Goal: Find contact information: Find contact information

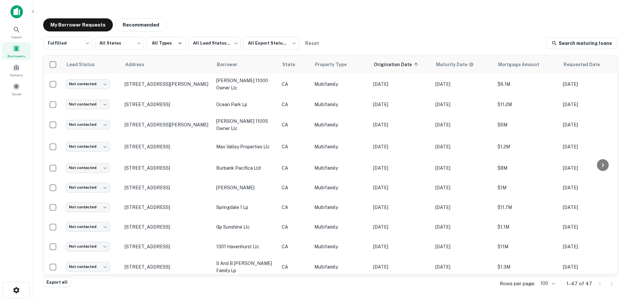
drag, startPoint x: 22, startPoint y: 195, endPoint x: 32, endPoint y: 170, distance: 27.3
click at [22, 195] on div "Search Borrowers Contacts Saved" at bounding box center [16, 140] width 32 height 280
drag, startPoint x: 18, startPoint y: 130, endPoint x: 20, endPoint y: 118, distance: 11.7
click at [18, 130] on div "Search Borrowers Contacts Saved" at bounding box center [16, 140] width 32 height 280
click at [27, 187] on div "Search Borrowers Contacts Saved" at bounding box center [16, 140] width 32 height 280
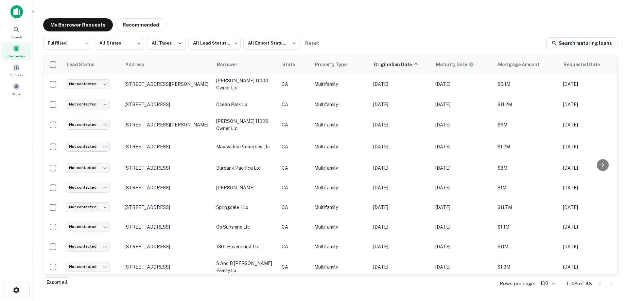
click at [36, 121] on main "My Borrower Requests Recommended Fulfilled ********* ​ All States *** ​ All Typ…" at bounding box center [331, 150] width 596 height 301
click at [250, 10] on main "My Borrower Requests Recommended Fulfilled ********* ​ All States *** ​ All Typ…" at bounding box center [331, 150] width 596 height 301
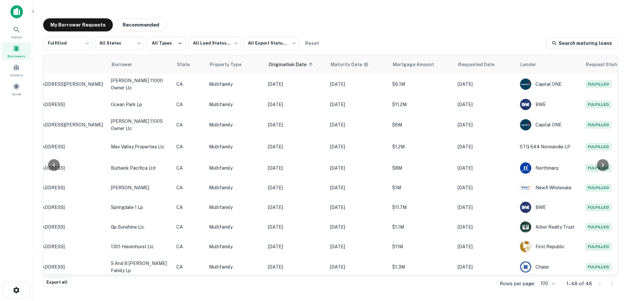
scroll to position [0, 107]
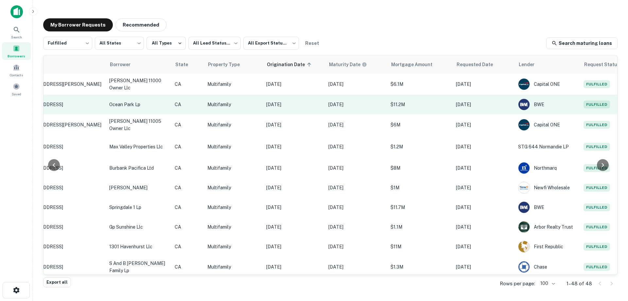
click at [453, 102] on td "$11.2M" at bounding box center [420, 105] width 65 height 20
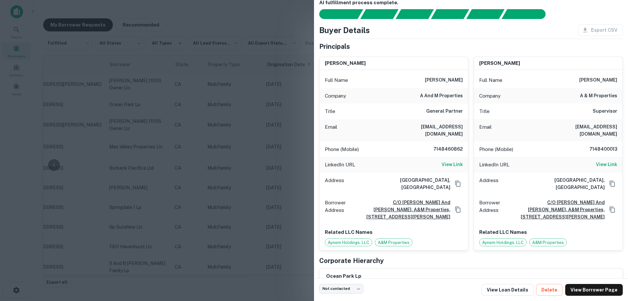
scroll to position [0, 0]
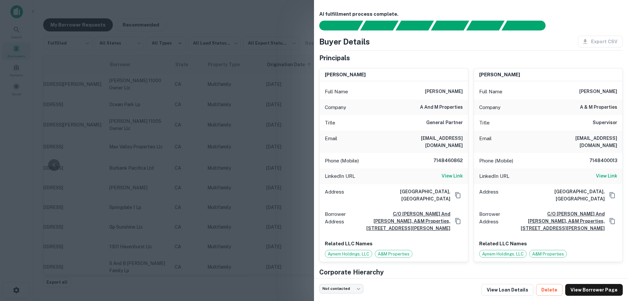
drag, startPoint x: 450, startPoint y: 152, endPoint x: 407, endPoint y: 158, distance: 43.4
click at [407, 158] on div "Phone (Mobile) 7148460862" at bounding box center [394, 161] width 149 height 16
drag, startPoint x: 432, startPoint y: 153, endPoint x: 463, endPoint y: 152, distance: 30.5
click at [463, 153] on div "Phone (Mobile) 7148460862" at bounding box center [394, 161] width 149 height 16
copy h6 "7148460862"
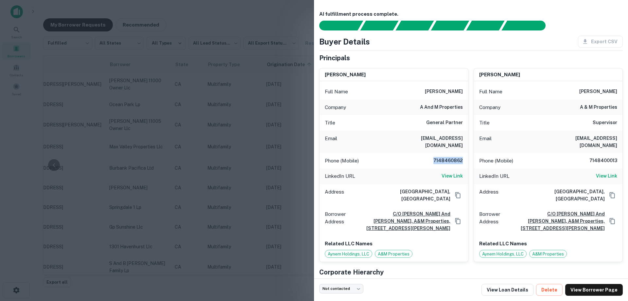
click at [413, 153] on div "Phone (Mobile) 7148460862" at bounding box center [394, 161] width 149 height 16
click at [376, 134] on div "Email adauger1@yahoo.com" at bounding box center [394, 142] width 149 height 22
drag, startPoint x: 223, startPoint y: 126, endPoint x: 231, endPoint y: 115, distance: 13.6
click at [223, 126] on div at bounding box center [314, 150] width 628 height 301
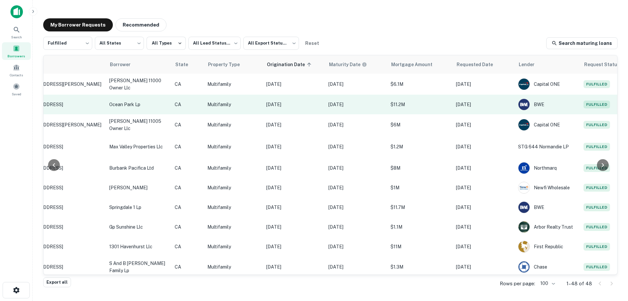
click at [307, 103] on p "Dec 20, 2020" at bounding box center [294, 104] width 56 height 7
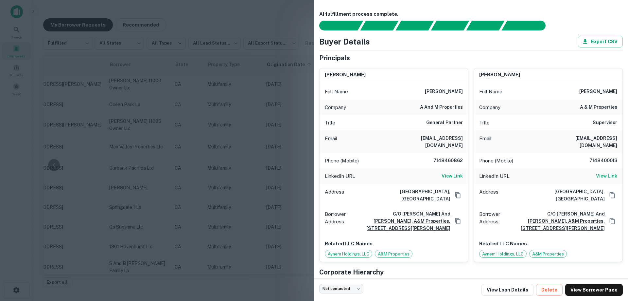
click at [225, 126] on div at bounding box center [314, 150] width 628 height 301
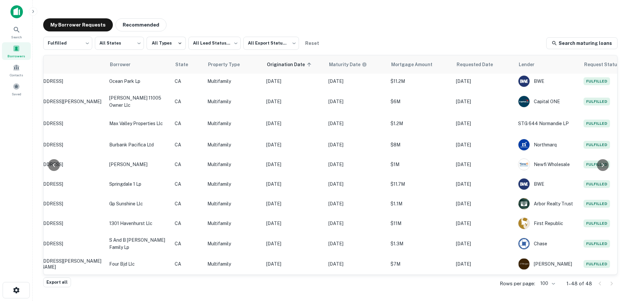
scroll to position [0, 107]
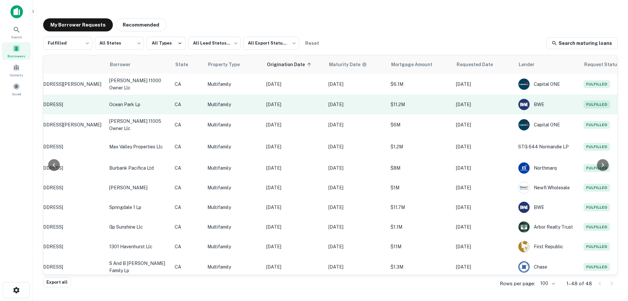
click at [351, 104] on p "Dec 20, 2025" at bounding box center [357, 104] width 56 height 7
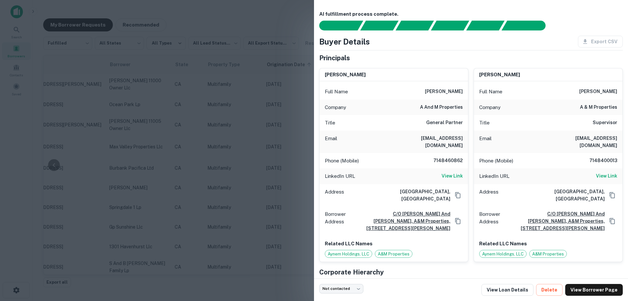
drag, startPoint x: 452, startPoint y: 152, endPoint x: 435, endPoint y: 155, distance: 16.8
click at [435, 157] on h6 "7148460862" at bounding box center [443, 161] width 39 height 8
click at [449, 157] on h6 "7148460862" at bounding box center [443, 161] width 39 height 8
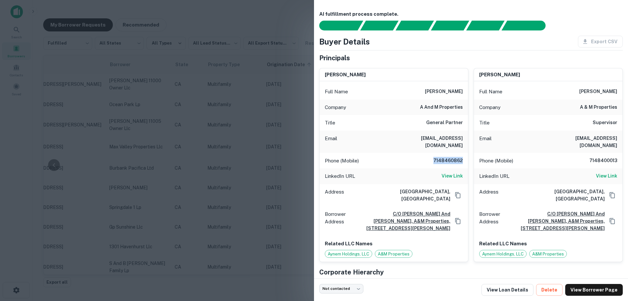
copy h6 "7148460862"
click at [425, 157] on h6 "7148460862" at bounding box center [443, 161] width 39 height 8
click at [236, 128] on div at bounding box center [314, 150] width 628 height 301
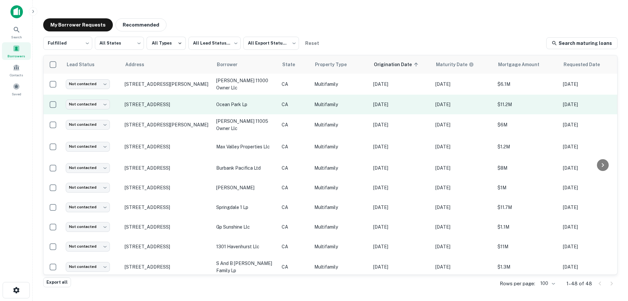
click at [376, 101] on p "Dec 20, 2020" at bounding box center [401, 104] width 56 height 7
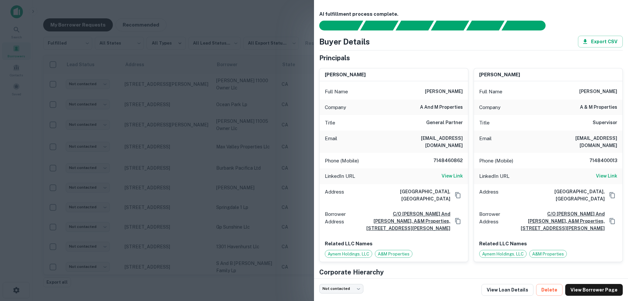
click at [297, 114] on div at bounding box center [314, 150] width 628 height 301
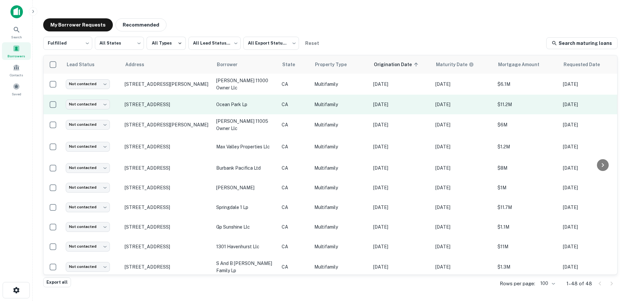
click at [254, 100] on td "ocean park lp" at bounding box center [245, 105] width 65 height 20
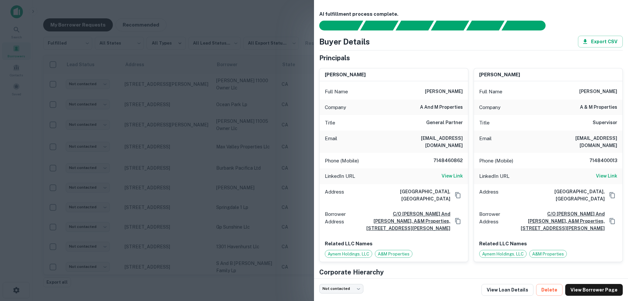
click at [252, 131] on div at bounding box center [314, 150] width 628 height 301
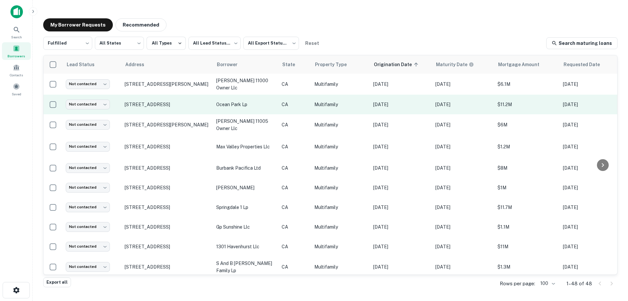
click at [332, 101] on p "Multifamily" at bounding box center [341, 104] width 52 height 7
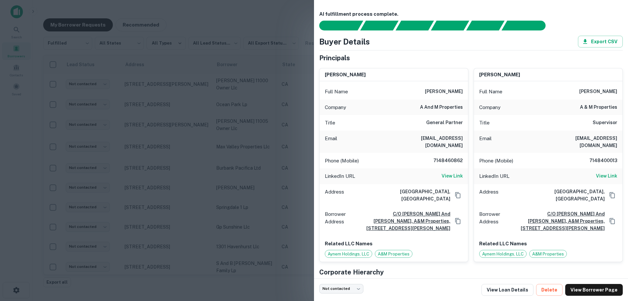
click at [270, 127] on div at bounding box center [314, 150] width 628 height 301
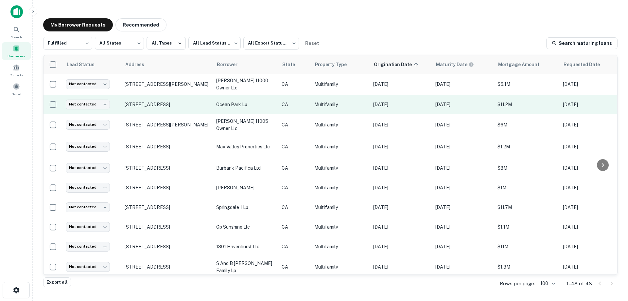
click at [329, 108] on p "Multifamily" at bounding box center [341, 104] width 52 height 7
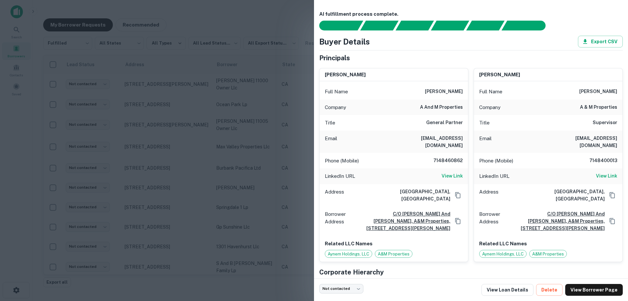
click at [598, 157] on h6 "7148400013" at bounding box center [597, 161] width 39 height 8
copy h6 "7148400013"
click at [578, 157] on h6 "7148400013" at bounding box center [597, 161] width 39 height 8
click at [131, 139] on div at bounding box center [314, 150] width 628 height 301
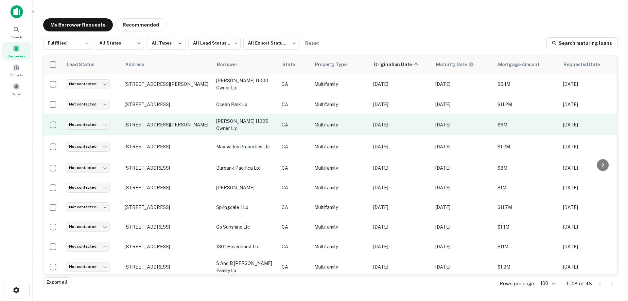
click at [354, 124] on p "Multifamily" at bounding box center [341, 124] width 52 height 7
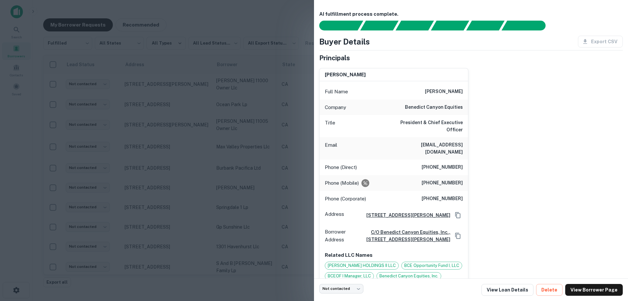
drag, startPoint x: 440, startPoint y: 153, endPoint x: 427, endPoint y: 154, distance: 13.1
click at [427, 163] on h6 "(424) 324-5130" at bounding box center [442, 167] width 41 height 8
click at [446, 163] on h6 "(424) 324-5130" at bounding box center [442, 167] width 41 height 8
drag, startPoint x: 427, startPoint y: 152, endPoint x: 474, endPoint y: 152, distance: 47.5
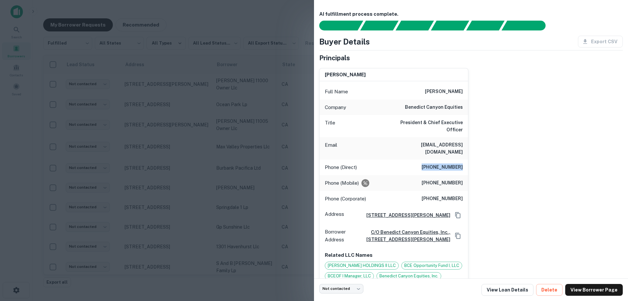
click at [474, 152] on div "ryan j. somers Full Name ryan j. somers Company benedict canyon equities Title …" at bounding box center [468, 173] width 309 height 221
copy h6 "(424) 324-5130"
click at [407, 159] on div "Phone (Direct) (424) 324-5130" at bounding box center [394, 167] width 149 height 16
click at [511, 291] on link "View Loan Details" at bounding box center [508, 290] width 52 height 12
click at [280, 96] on div at bounding box center [314, 150] width 628 height 301
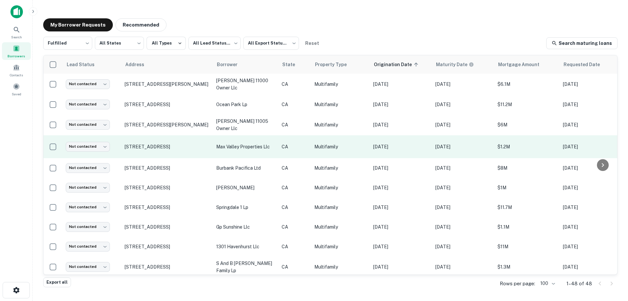
click at [348, 145] on p "Multifamily" at bounding box center [341, 146] width 52 height 7
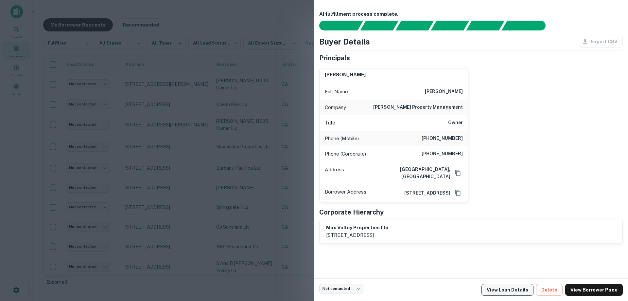
click at [519, 287] on link "View Loan Details" at bounding box center [508, 290] width 52 height 12
drag, startPoint x: 462, startPoint y: 138, endPoint x: 431, endPoint y: 138, distance: 31.7
click at [431, 138] on h6 "(213) 926-0641" at bounding box center [442, 139] width 41 height 8
copy h6 "(213) 926-0641"
click at [271, 149] on div at bounding box center [314, 150] width 628 height 301
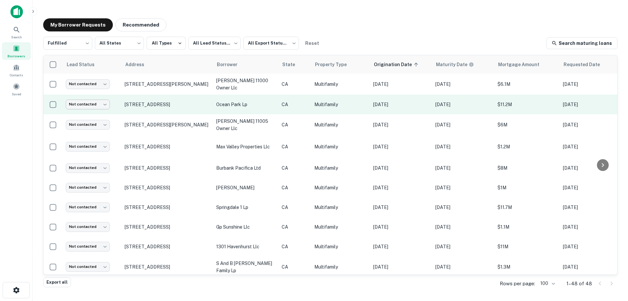
click at [96, 103] on body "Search Borrowers Contacts Saved My Borrower Requests Recommended Fulfilled ****…" at bounding box center [314, 150] width 628 height 301
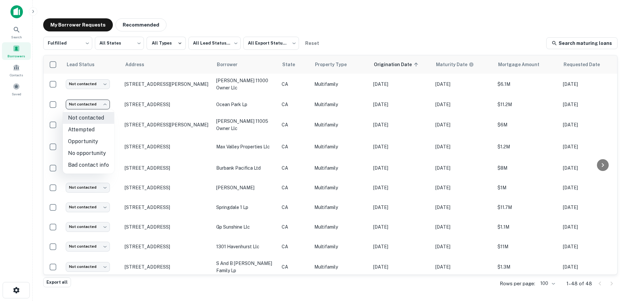
click at [97, 129] on li "Attempted" at bounding box center [88, 130] width 51 height 12
type input "*********"
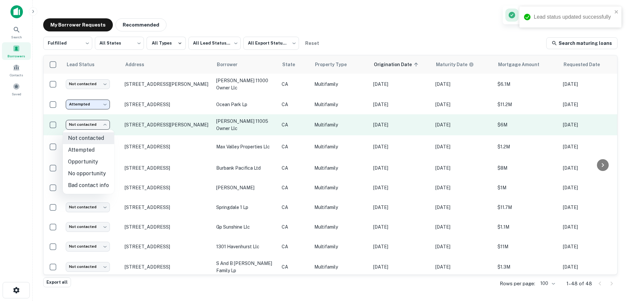
click at [101, 126] on body "Lead status updated successfully Search Borrowers Contacts Saved My Borrower Re…" at bounding box center [314, 150] width 628 height 301
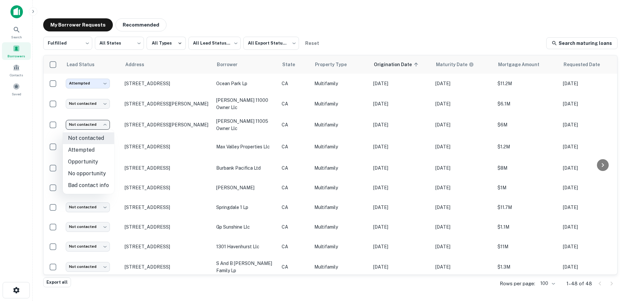
click at [117, 124] on div at bounding box center [314, 150] width 628 height 301
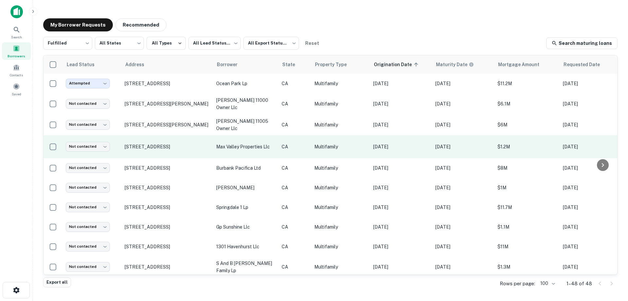
click at [324, 146] on p "Multifamily" at bounding box center [341, 146] width 52 height 7
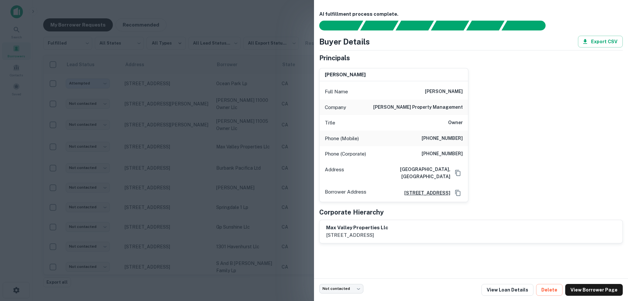
click at [294, 147] on div at bounding box center [314, 150] width 628 height 301
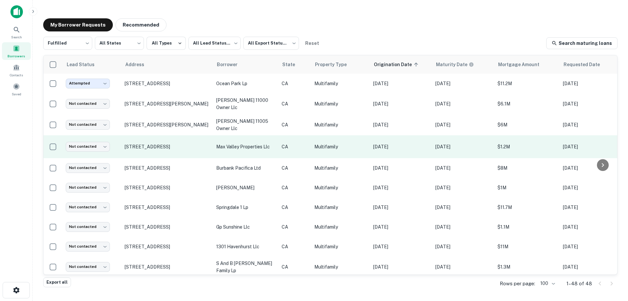
click at [247, 144] on p "max valley properties llc" at bounding box center [245, 146] width 59 height 7
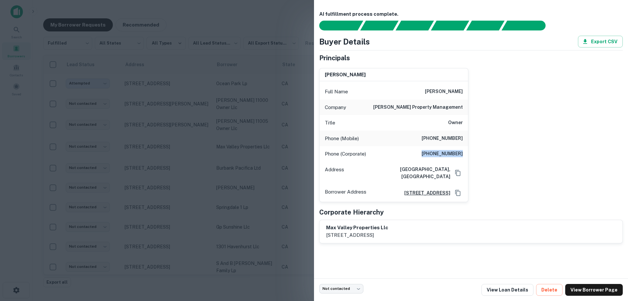
drag, startPoint x: 429, startPoint y: 153, endPoint x: 466, endPoint y: 153, distance: 37.3
click at [466, 153] on div "Phone (Corporate) (336) 272-7688" at bounding box center [394, 154] width 149 height 16
copy h6 "(336) 272-7688"
click at [411, 152] on div "Phone (Corporate) (336) 272-7688" at bounding box center [394, 154] width 149 height 16
click at [221, 129] on div at bounding box center [314, 150] width 628 height 301
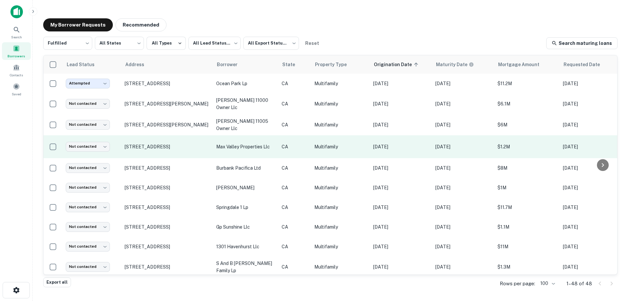
click at [264, 148] on p "max valley properties llc" at bounding box center [245, 146] width 59 height 7
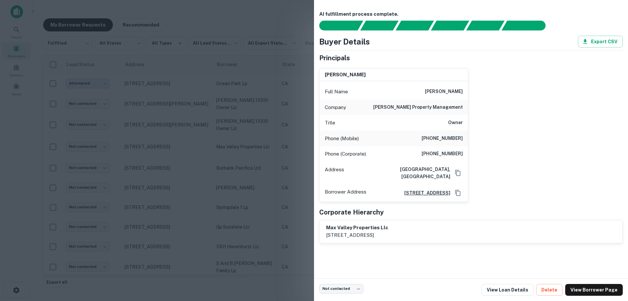
click at [268, 144] on div at bounding box center [314, 150] width 628 height 301
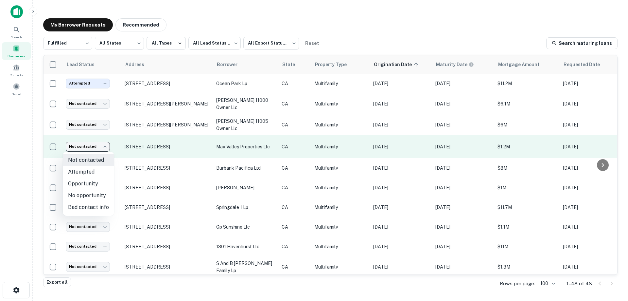
click at [86, 145] on body "Search Borrowers Contacts Saved My Borrower Requests Recommended Fulfilled ****…" at bounding box center [314, 150] width 628 height 301
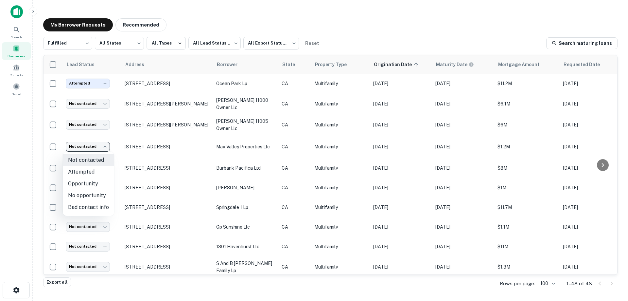
click at [104, 206] on li "Bad contact info" at bounding box center [88, 207] width 51 height 12
type input "**********"
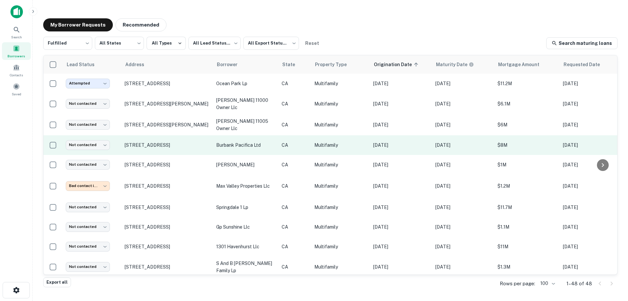
click at [414, 144] on p "[DATE]" at bounding box center [401, 144] width 56 height 7
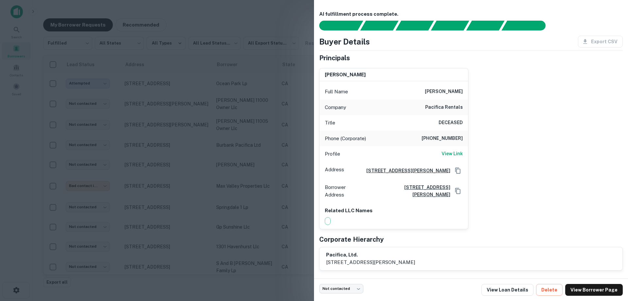
scroll to position [3, 0]
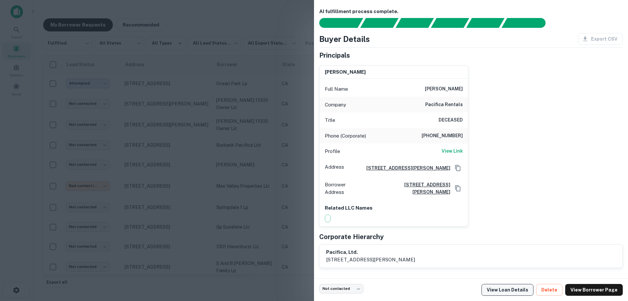
click at [518, 289] on link "View Loan Details" at bounding box center [508, 290] width 52 height 12
click at [262, 105] on div at bounding box center [314, 150] width 628 height 301
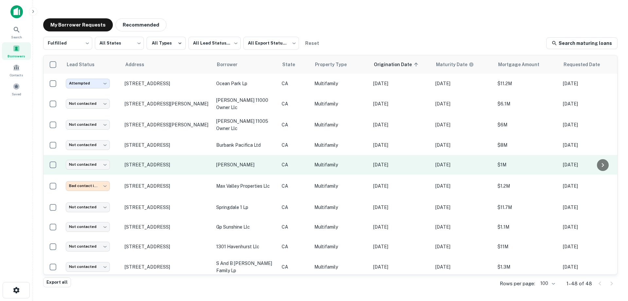
click at [319, 163] on p "Multifamily" at bounding box center [341, 164] width 52 height 7
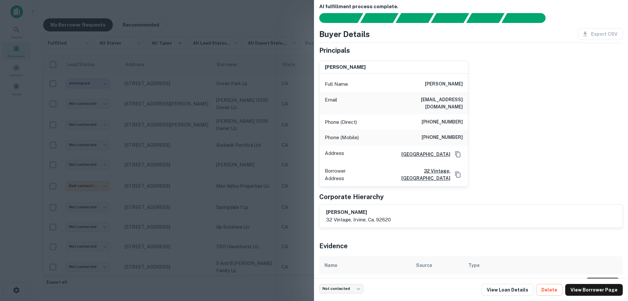
scroll to position [15, 0]
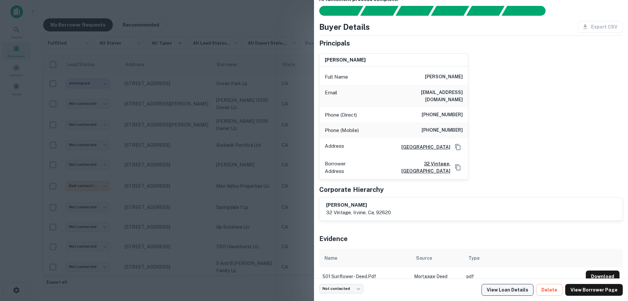
click at [516, 290] on link "View Loan Details" at bounding box center [508, 290] width 52 height 12
drag, startPoint x: 427, startPoint y: 123, endPoint x: 485, endPoint y: 125, distance: 58.3
click at [485, 125] on div "allen houshiar Full Name allen houshiar Email ahoushi@yahoo.com Phone (Direct) …" at bounding box center [468, 113] width 309 height 131
copy h6 "(714) 399-5787"
drag, startPoint x: 428, startPoint y: 107, endPoint x: 460, endPoint y: 111, distance: 32.6
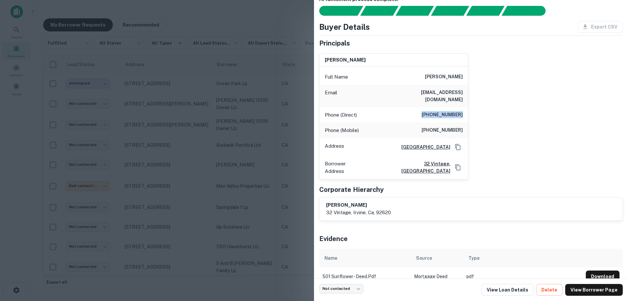
click at [460, 111] on h6 "(714) 921-0700" at bounding box center [442, 115] width 41 height 8
copy h6 "(714) 921-0700"
click at [403, 122] on div "Phone (Mobile) (714) 399-5787" at bounding box center [394, 130] width 149 height 16
click at [279, 99] on div at bounding box center [314, 150] width 628 height 301
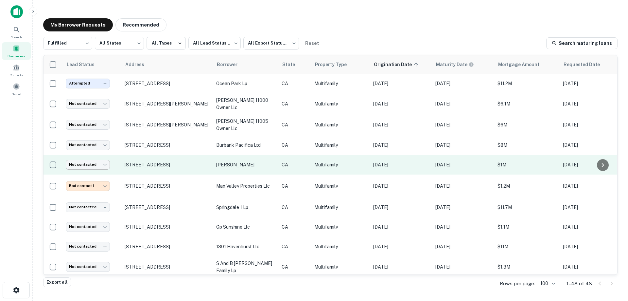
click at [87, 164] on body "Search Borrowers Contacts Saved My Borrower Requests Recommended Fulfilled ****…" at bounding box center [314, 150] width 628 height 301
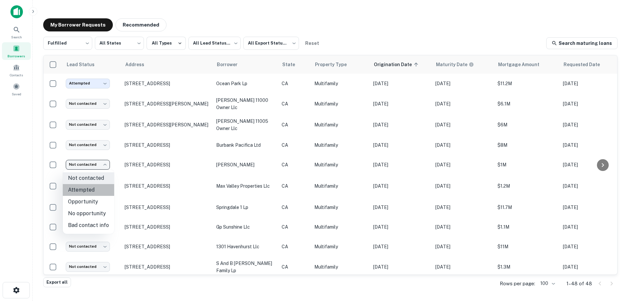
click at [90, 188] on li "Attempted" at bounding box center [88, 190] width 51 height 12
type input "*********"
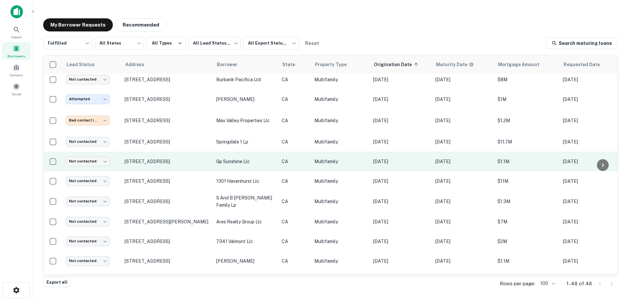
scroll to position [98, 0]
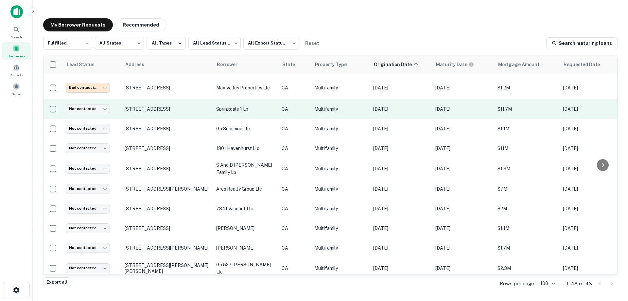
click at [381, 106] on p "[DATE]" at bounding box center [401, 108] width 56 height 7
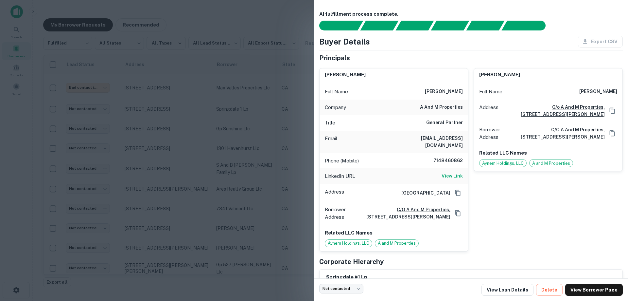
click at [212, 142] on div at bounding box center [314, 150] width 628 height 301
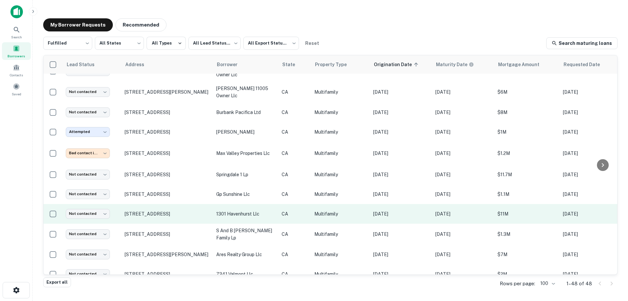
scroll to position [0, 0]
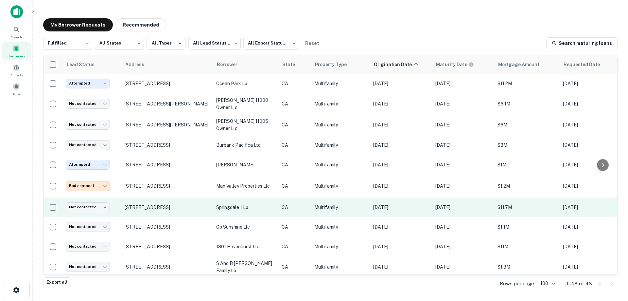
click at [290, 207] on p "CA" at bounding box center [295, 207] width 26 height 7
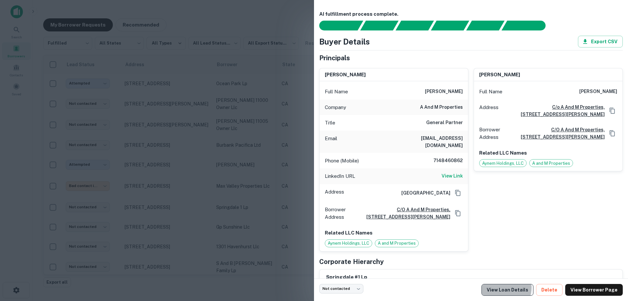
click at [510, 287] on link "View Loan Details" at bounding box center [508, 290] width 52 height 12
click at [287, 168] on div at bounding box center [314, 150] width 628 height 301
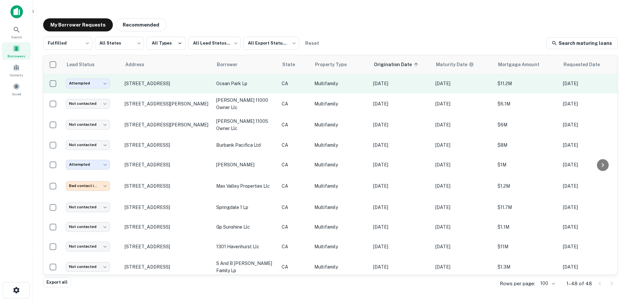
click at [233, 82] on p "ocean park lp" at bounding box center [245, 83] width 59 height 7
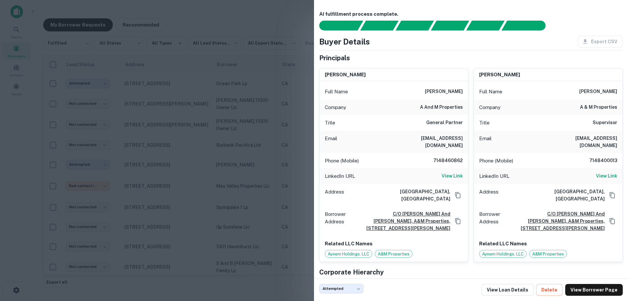
click at [281, 143] on div at bounding box center [314, 150] width 628 height 301
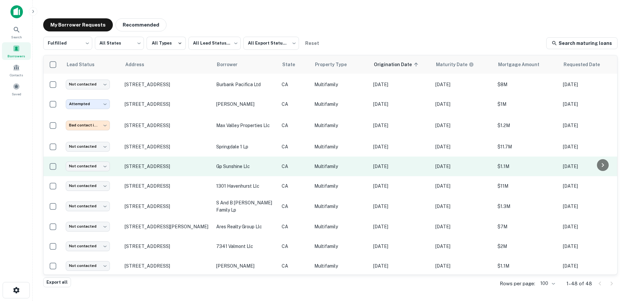
scroll to position [65, 0]
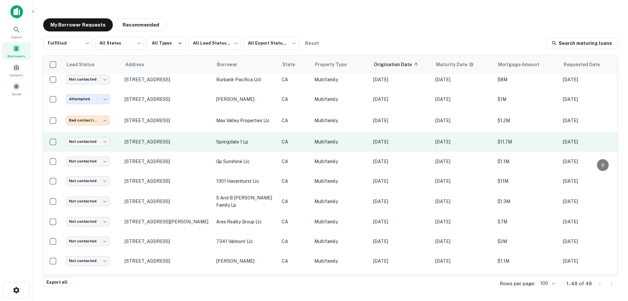
click at [314, 141] on td "Multifamily" at bounding box center [340, 142] width 59 height 20
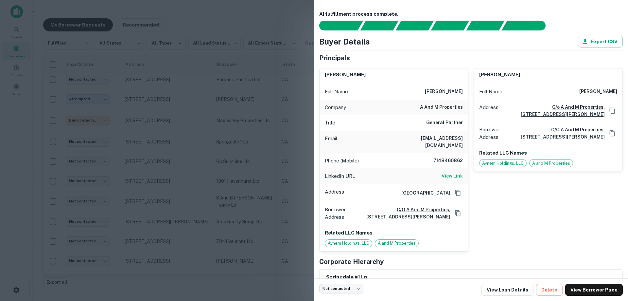
click at [269, 145] on div at bounding box center [314, 150] width 628 height 301
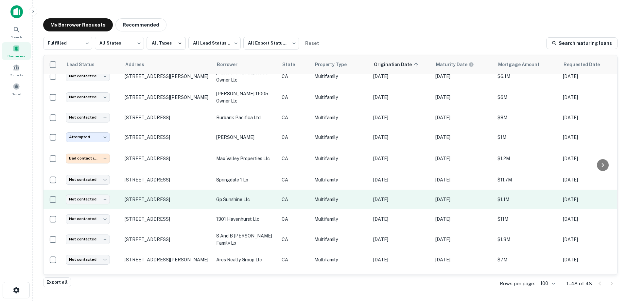
scroll to position [0, 0]
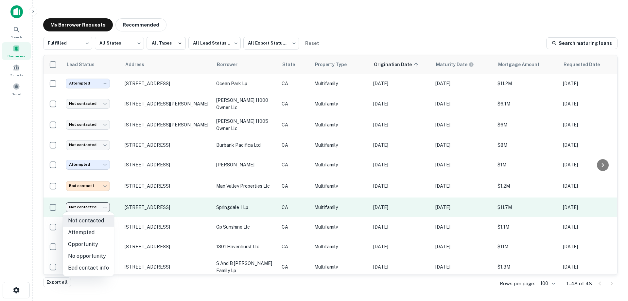
click at [99, 206] on body "Search Borrowers Contacts Saved My Borrower Requests Recommended Fulfilled ****…" at bounding box center [314, 150] width 628 height 301
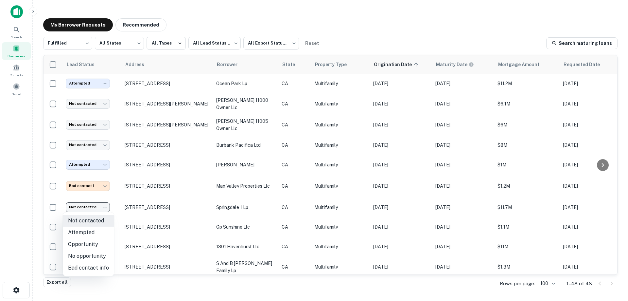
click at [96, 230] on li "Attempted" at bounding box center [88, 232] width 51 height 12
type input "*********"
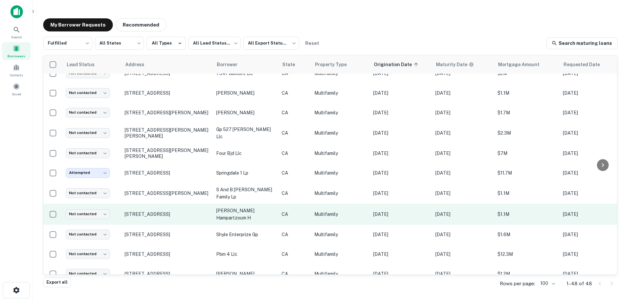
scroll to position [229, 0]
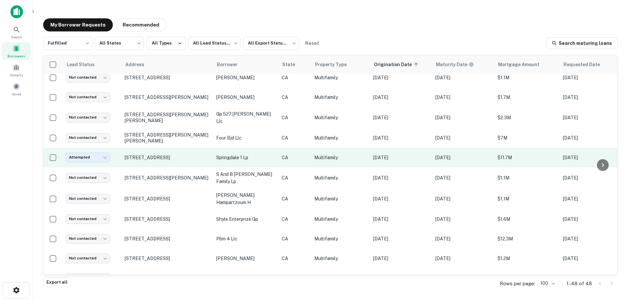
click at [299, 154] on p "CA" at bounding box center [295, 157] width 26 height 7
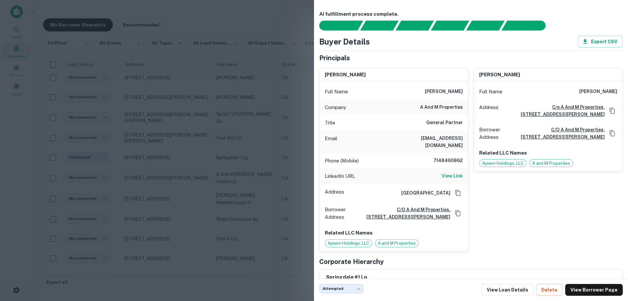
click at [244, 175] on div at bounding box center [314, 150] width 628 height 301
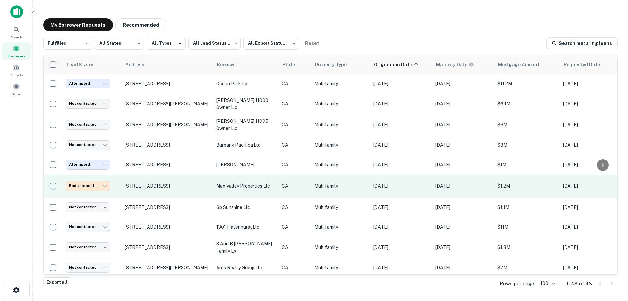
scroll to position [33, 0]
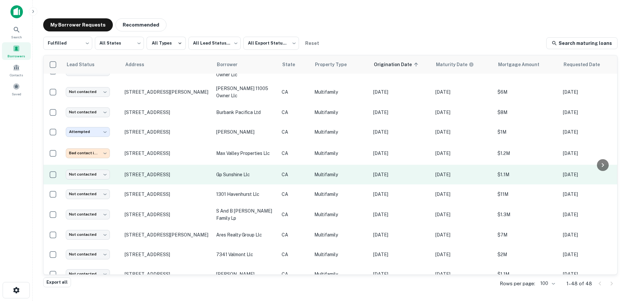
click at [356, 172] on p "Multifamily" at bounding box center [341, 174] width 52 height 7
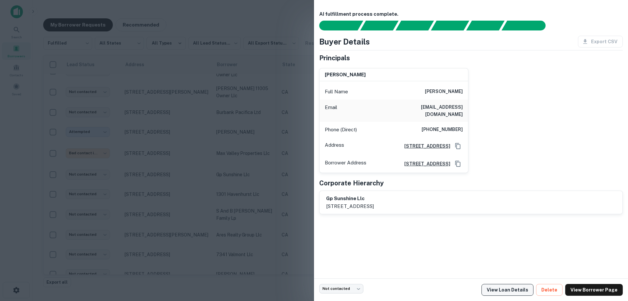
click at [519, 288] on link "View Loan Details" at bounding box center [508, 290] width 52 height 12
click at [239, 153] on div at bounding box center [314, 150] width 628 height 301
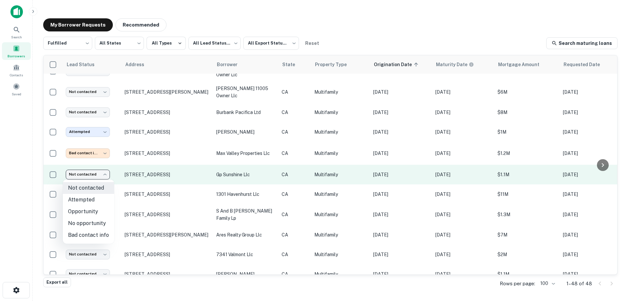
click at [90, 173] on body "Search Borrowers Contacts Saved My Borrower Requests Recommended Fulfilled ****…" at bounding box center [314, 150] width 628 height 301
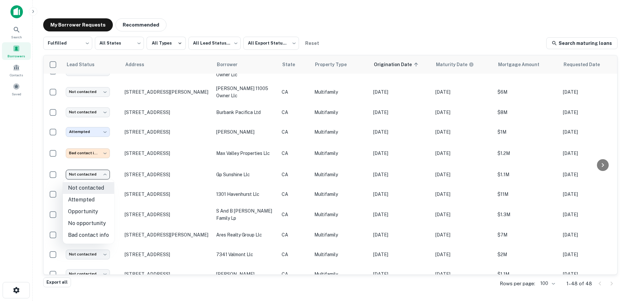
click at [91, 197] on li "Attempted" at bounding box center [88, 200] width 51 height 12
type input "*********"
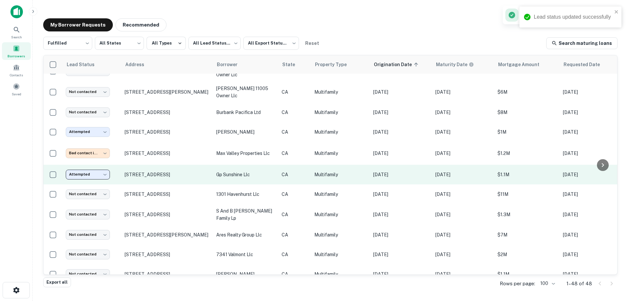
scroll to position [65, 0]
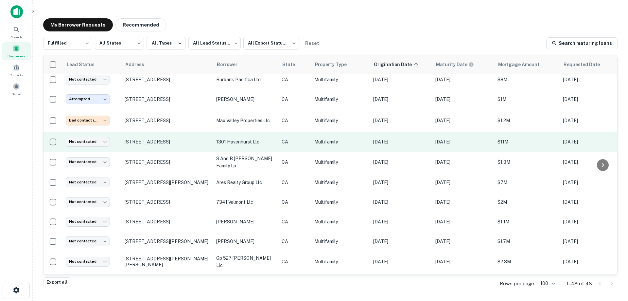
click at [333, 139] on p "Multifamily" at bounding box center [341, 141] width 52 height 7
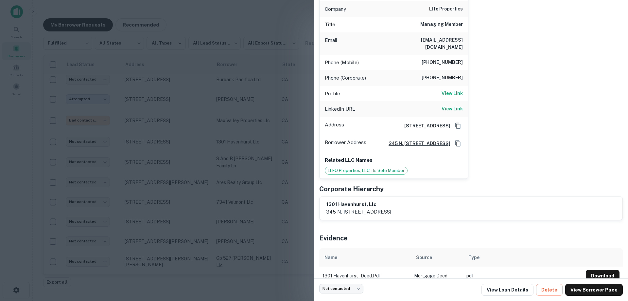
scroll to position [113, 0]
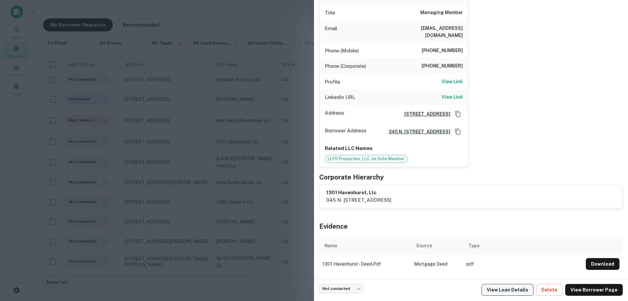
click at [507, 292] on link "View Loan Details" at bounding box center [508, 290] width 52 height 12
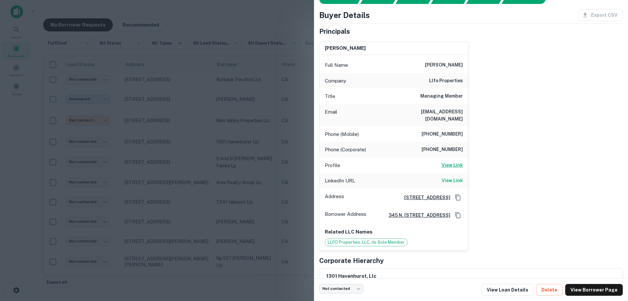
scroll to position [15, 0]
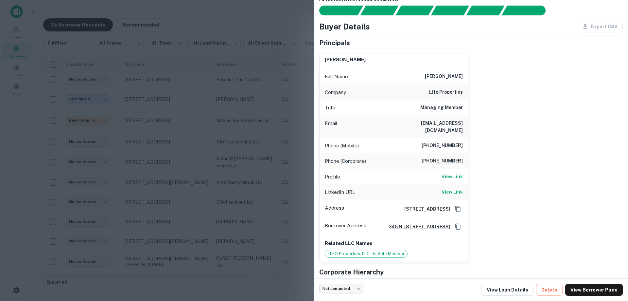
click at [231, 167] on div at bounding box center [314, 150] width 628 height 301
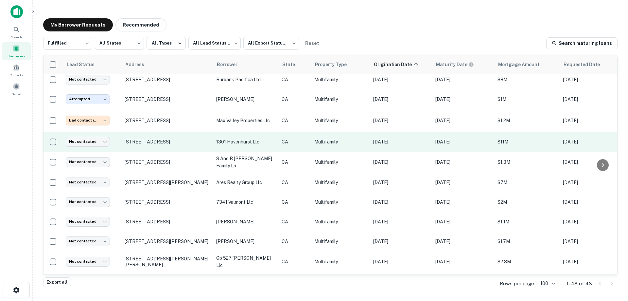
click at [320, 142] on p "Multifamily" at bounding box center [341, 141] width 52 height 7
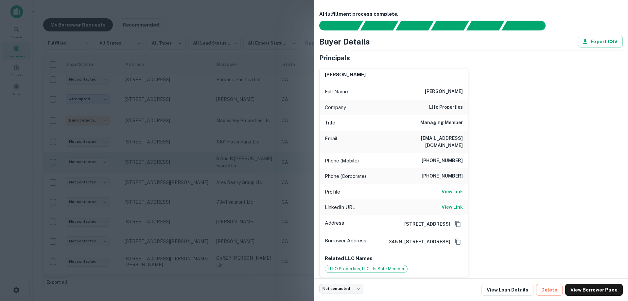
click at [237, 156] on div at bounding box center [314, 150] width 628 height 301
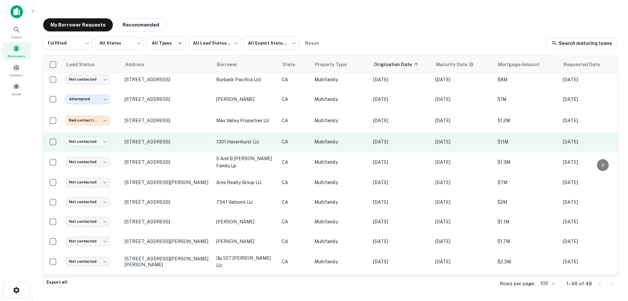
click at [322, 139] on p "Multifamily" at bounding box center [341, 141] width 52 height 7
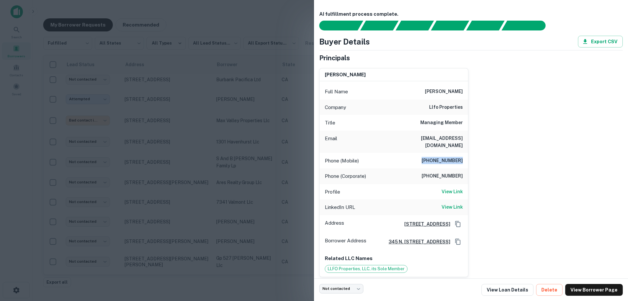
drag, startPoint x: 460, startPoint y: 153, endPoint x: 400, endPoint y: 156, distance: 60.3
click at [400, 156] on div "Phone (Mobile) (818) 489-1759" at bounding box center [394, 161] width 149 height 16
copy h6 "(818) 489-1759"
click at [516, 290] on link "View Loan Details" at bounding box center [508, 290] width 52 height 12
click at [396, 153] on div "Phone (Mobile) (818) 489-1759" at bounding box center [394, 161] width 149 height 16
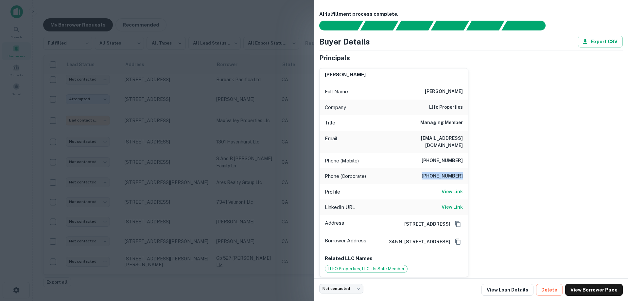
drag, startPoint x: 427, startPoint y: 169, endPoint x: 471, endPoint y: 169, distance: 43.9
click at [471, 169] on div "zachary l. leichtman-levine Full Name zachary l. leichtman-levine Company llfo …" at bounding box center [468, 170] width 309 height 214
copy h6 "(310) 275-5335"
click at [269, 143] on div at bounding box center [314, 150] width 628 height 301
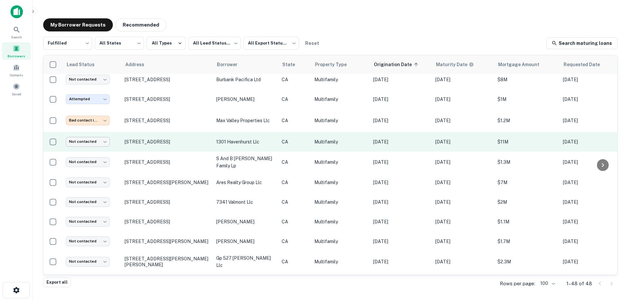
click at [85, 141] on body "Search Borrowers Contacts Saved My Borrower Requests Recommended Fulfilled ****…" at bounding box center [314, 150] width 628 height 301
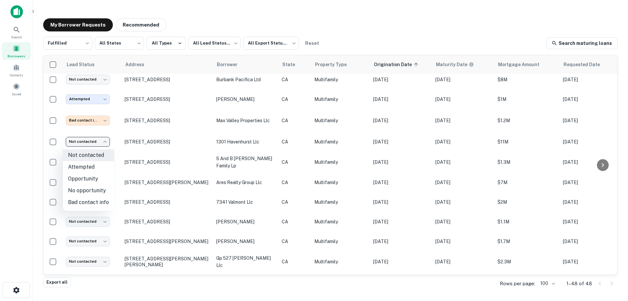
click at [94, 167] on li "Attempted" at bounding box center [88, 167] width 51 height 12
type input "*********"
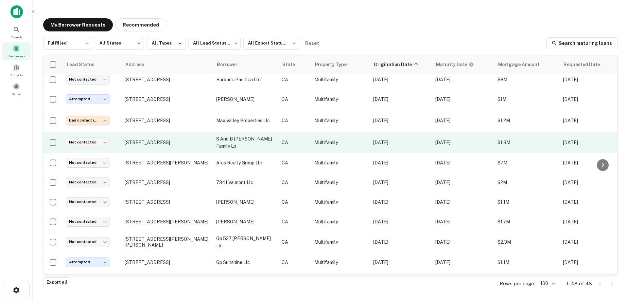
click at [361, 141] on p "Multifamily" at bounding box center [341, 142] width 52 height 7
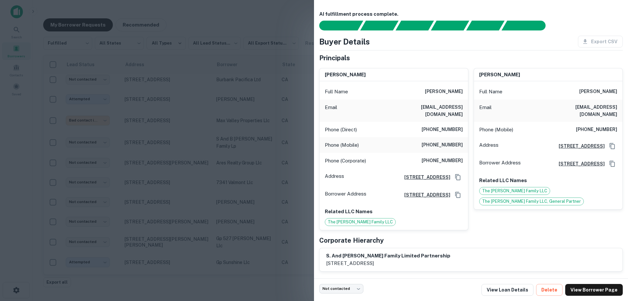
click at [520, 296] on div "Not contacted **** ​ View Loan Details Delete View Borrower Page" at bounding box center [471, 289] width 314 height 23
click at [520, 291] on link "View Loan Details" at bounding box center [508, 290] width 52 height 12
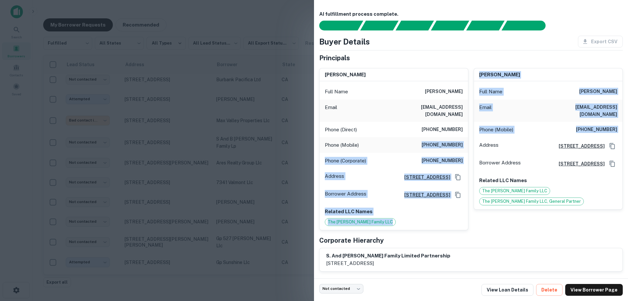
drag, startPoint x: 426, startPoint y: 137, endPoint x: 469, endPoint y: 140, distance: 43.3
click at [469, 140] on div "brian e. brooks Full Name brian e. brooks Email bbrooks1000@yahoo.com Phone (Di…" at bounding box center [468, 146] width 309 height 167
click at [440, 141] on h6 "(702) 539-2988" at bounding box center [442, 145] width 41 height 8
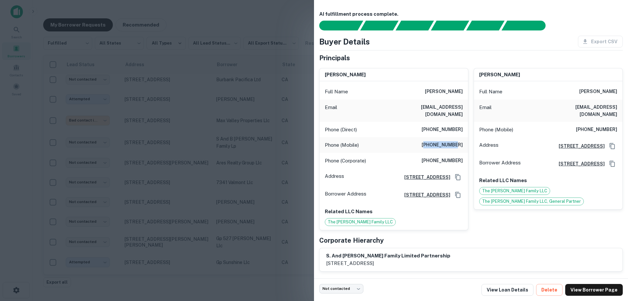
drag, startPoint x: 426, startPoint y: 138, endPoint x: 455, endPoint y: 138, distance: 28.8
click at [455, 141] on h6 "(702) 539-2988" at bounding box center [442, 145] width 41 height 8
drag, startPoint x: 426, startPoint y: 138, endPoint x: 460, endPoint y: 138, distance: 34.0
click at [460, 141] on h6 "(702) 539-2988" at bounding box center [442, 145] width 41 height 8
click at [222, 154] on div at bounding box center [314, 150] width 628 height 301
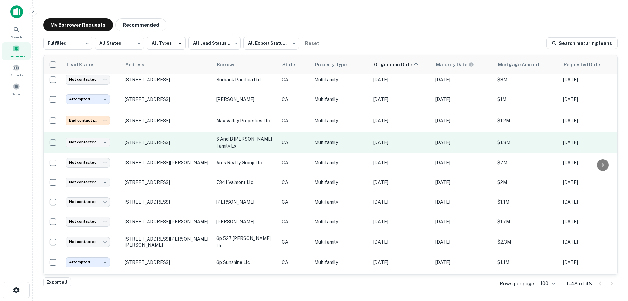
click at [262, 140] on p "s and b brooks family lp" at bounding box center [245, 142] width 59 height 14
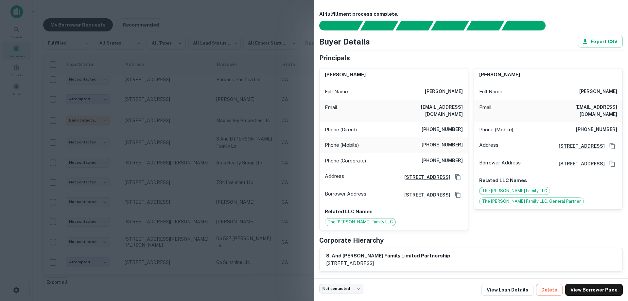
click at [268, 140] on div at bounding box center [314, 150] width 628 height 301
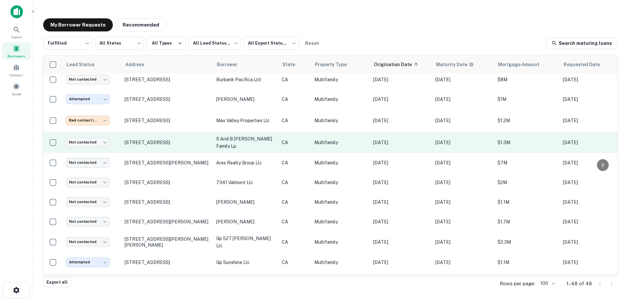
click at [246, 140] on p "s and b brooks family lp" at bounding box center [245, 142] width 59 height 14
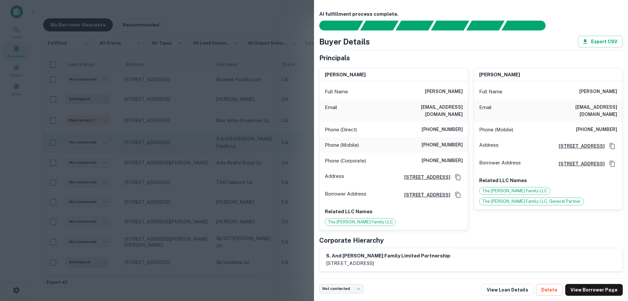
drag, startPoint x: 236, startPoint y: 155, endPoint x: 229, endPoint y: 149, distance: 9.5
click at [236, 155] on div at bounding box center [314, 150] width 628 height 301
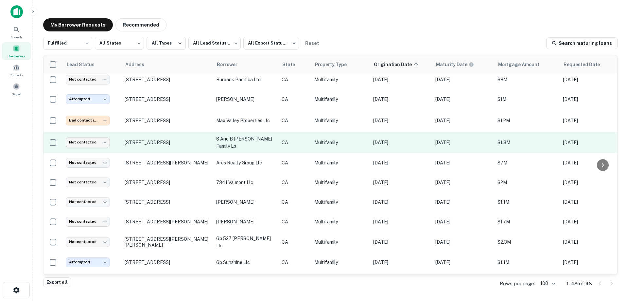
click at [98, 142] on body "Search Borrowers Contacts Saved My Borrower Requests Recommended Fulfilled ****…" at bounding box center [314, 150] width 628 height 301
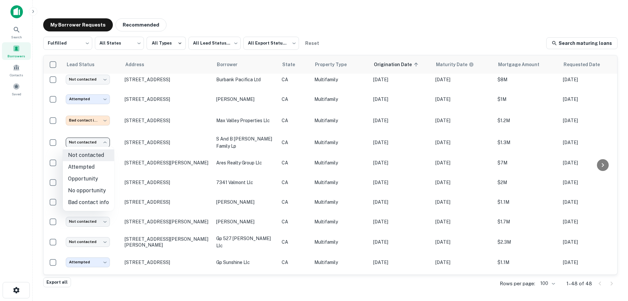
click at [92, 200] on li "Bad contact info" at bounding box center [88, 202] width 51 height 12
type input "**********"
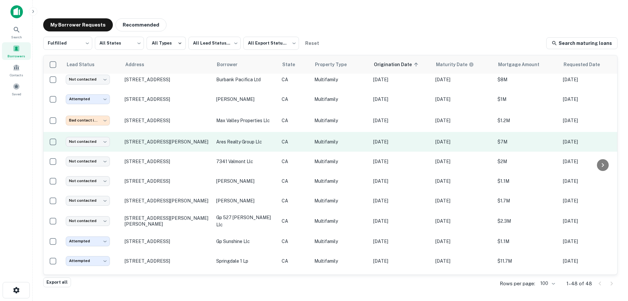
click at [362, 140] on p "Multifamily" at bounding box center [341, 141] width 52 height 7
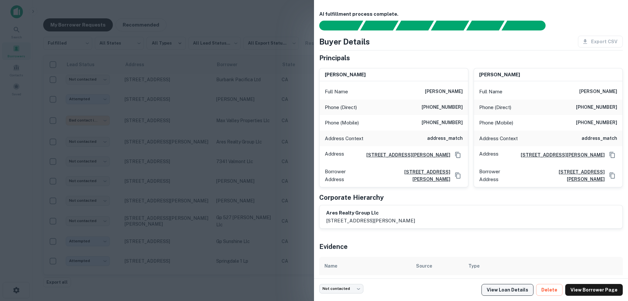
click at [496, 287] on link "View Loan Details" at bounding box center [508, 290] width 52 height 12
click at [269, 156] on div at bounding box center [314, 150] width 628 height 301
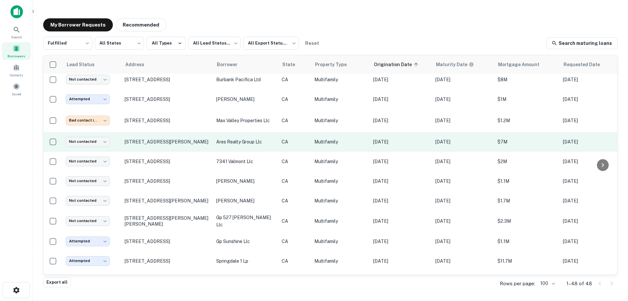
click at [302, 141] on p "CA" at bounding box center [295, 141] width 26 height 7
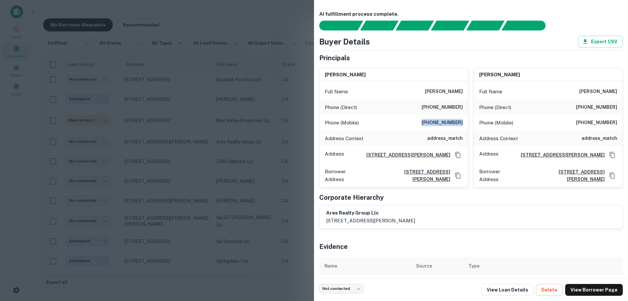
drag, startPoint x: 426, startPoint y: 122, endPoint x: 461, endPoint y: 123, distance: 34.7
click at [461, 123] on div "Phone (Mobile) (909) 444-7999" at bounding box center [394, 123] width 149 height 16
click at [249, 139] on div at bounding box center [314, 150] width 628 height 301
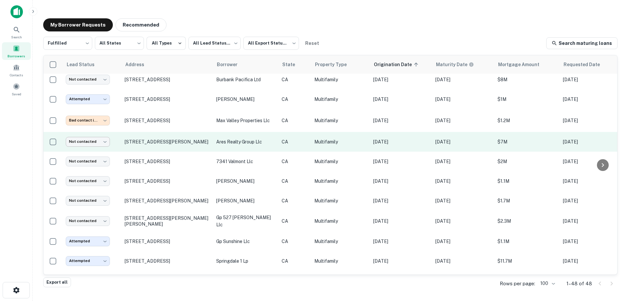
click at [97, 140] on body "Search Borrowers Contacts Saved My Borrower Requests Recommended Fulfilled ****…" at bounding box center [314, 150] width 628 height 301
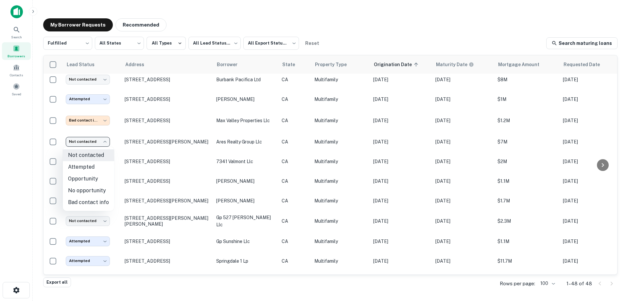
click at [99, 164] on li "Attempted" at bounding box center [88, 167] width 51 height 12
type input "*********"
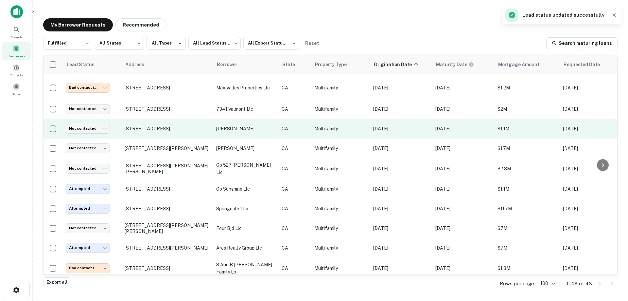
scroll to position [65, 0]
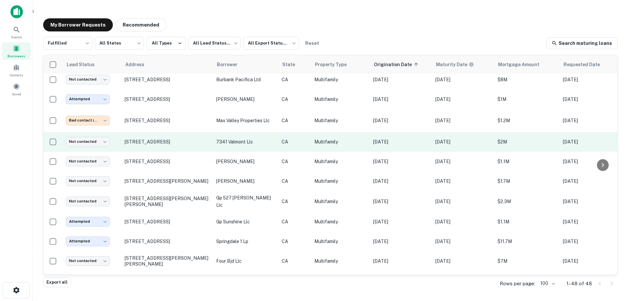
click at [310, 139] on td "CA" at bounding box center [295, 142] width 33 height 20
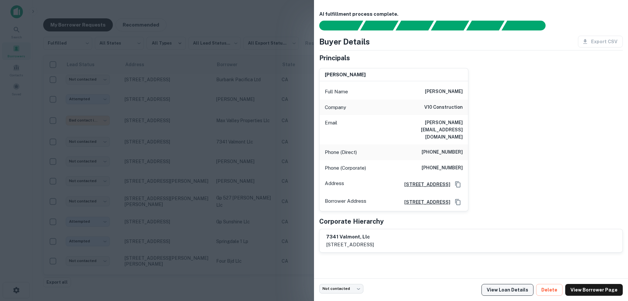
click at [515, 290] on link "View Loan Details" at bounding box center [508, 290] width 52 height 12
drag, startPoint x: 430, startPoint y: 138, endPoint x: 463, endPoint y: 138, distance: 33.1
click at [463, 148] on h6 "(818) 369-7703" at bounding box center [442, 152] width 41 height 8
click at [282, 130] on div at bounding box center [314, 150] width 628 height 301
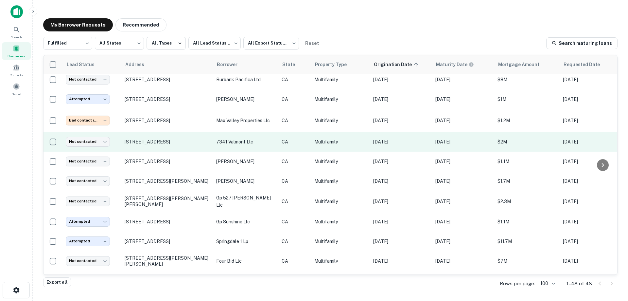
click at [256, 136] on td "7341 valmont llc" at bounding box center [245, 142] width 65 height 20
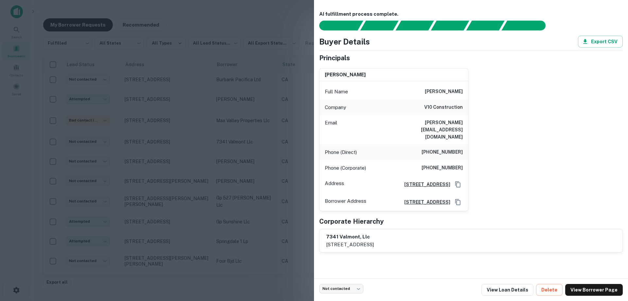
click at [247, 146] on div at bounding box center [314, 150] width 628 height 301
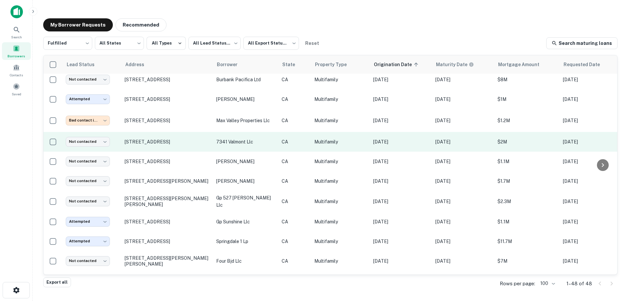
click at [263, 141] on p "7341 valmont llc" at bounding box center [245, 141] width 59 height 7
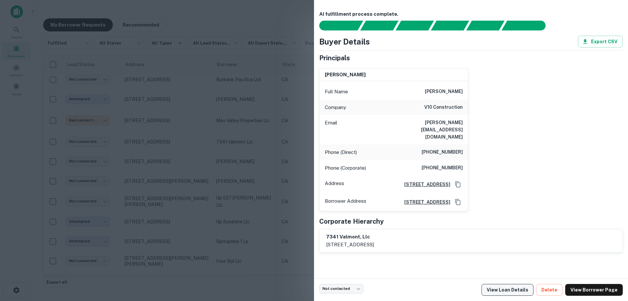
click at [508, 287] on link "View Loan Details" at bounding box center [508, 290] width 52 height 12
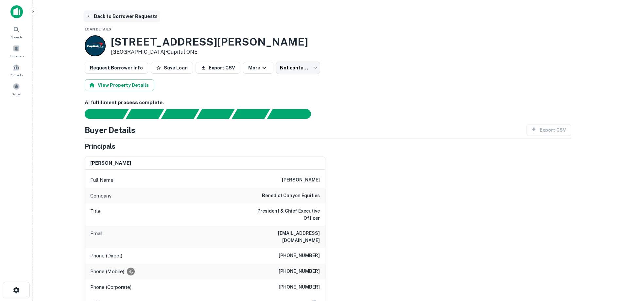
click at [113, 20] on button "Back to Borrower Requests" at bounding box center [121, 16] width 77 height 12
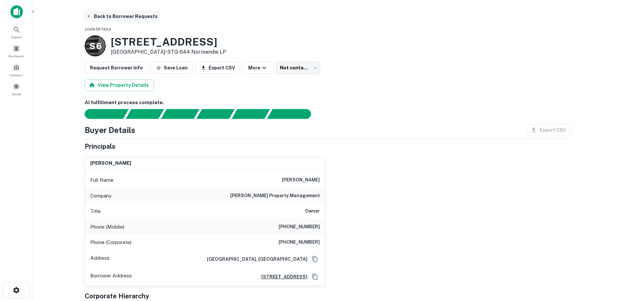
click at [118, 19] on button "Back to Borrower Requests" at bounding box center [121, 16] width 77 height 12
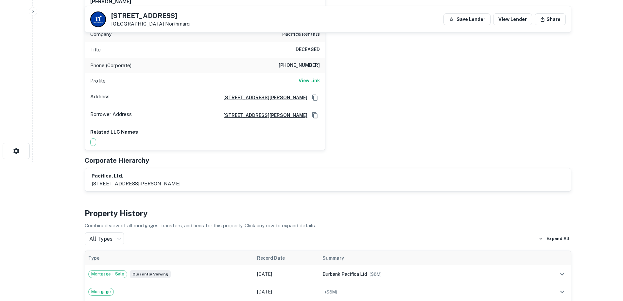
scroll to position [229, 0]
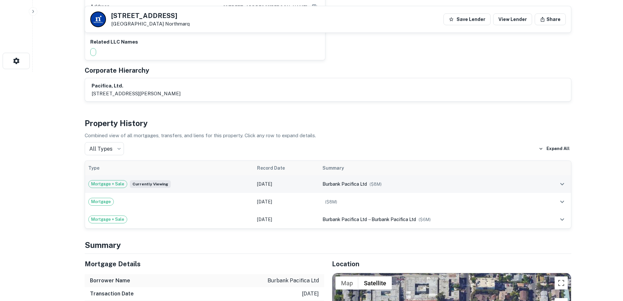
click at [241, 180] on td "Mortgage + Sale Currently viewing" at bounding box center [169, 184] width 169 height 18
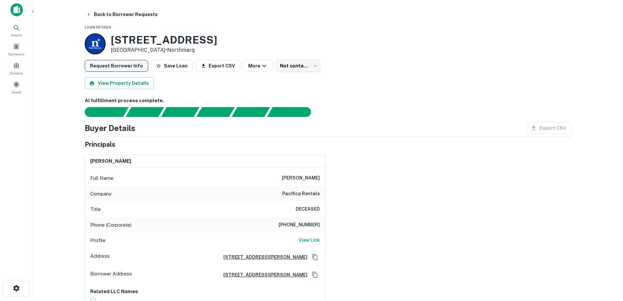
scroll to position [0, 0]
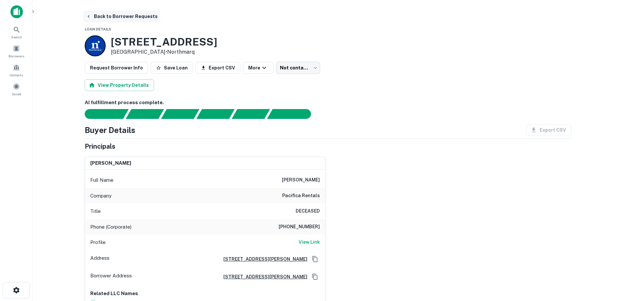
click at [97, 13] on button "Back to Borrower Requests" at bounding box center [121, 16] width 77 height 12
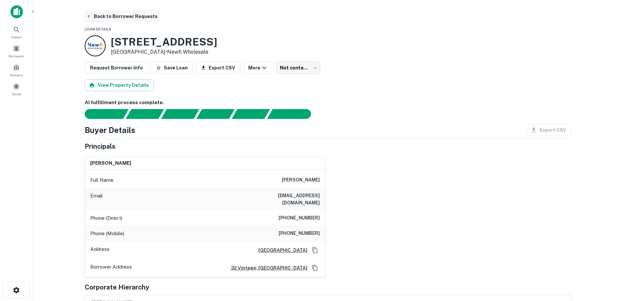
click at [125, 19] on button "Back to Borrower Requests" at bounding box center [121, 16] width 77 height 12
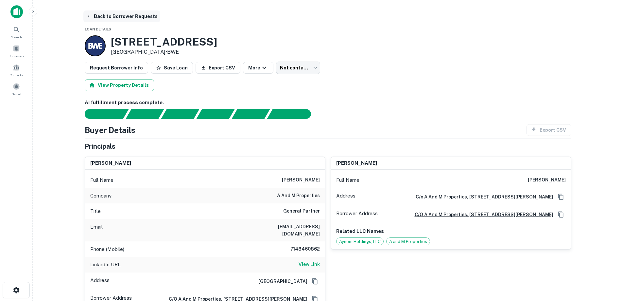
click at [103, 17] on button "Back to Borrower Requests" at bounding box center [121, 16] width 77 height 12
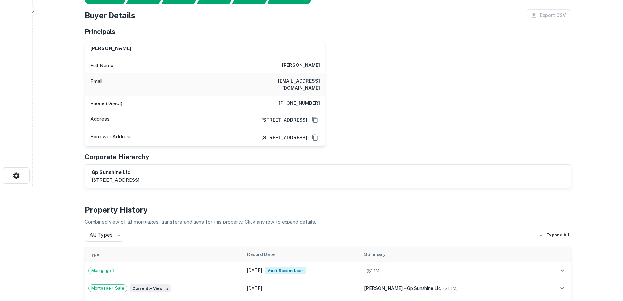
scroll to position [164, 0]
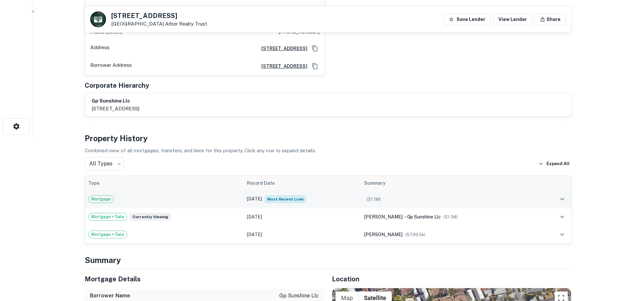
click at [225, 195] on div "Mortgage" at bounding box center [164, 199] width 152 height 8
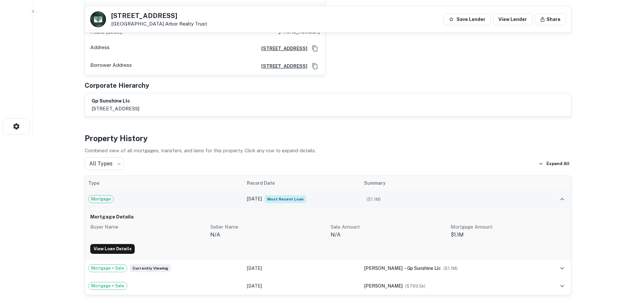
click at [225, 195] on div "Mortgage" at bounding box center [164, 199] width 152 height 8
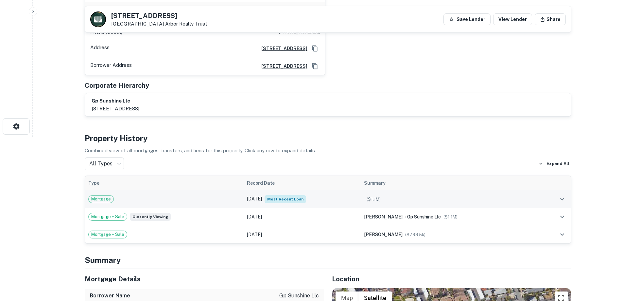
click at [225, 195] on div "Mortgage" at bounding box center [164, 199] width 152 height 8
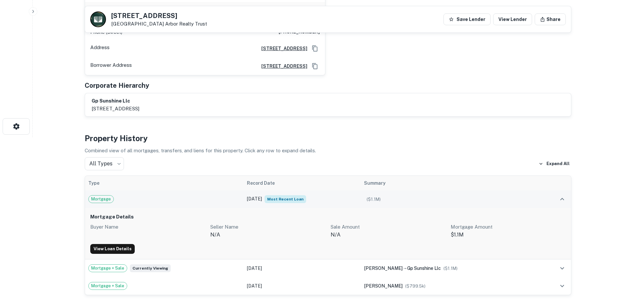
click at [225, 195] on div "Mortgage" at bounding box center [164, 199] width 152 height 8
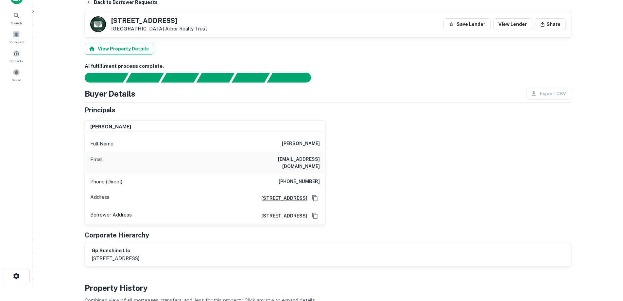
scroll to position [0, 0]
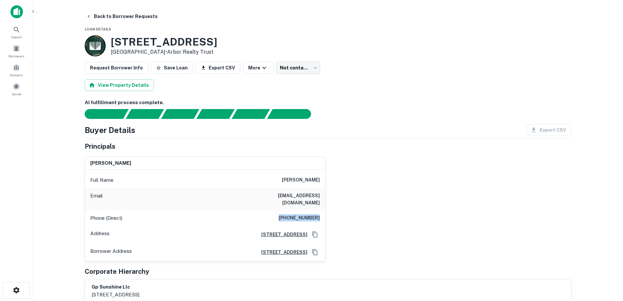
drag, startPoint x: 319, startPoint y: 211, endPoint x: 272, endPoint y: 208, distance: 47.2
click at [272, 210] on div "Phone (Direct) (714) 812-3004" at bounding box center [205, 218] width 240 height 16
copy h6 "(714) 812-3004"
click at [103, 13] on button "Back to Borrower Requests" at bounding box center [121, 16] width 77 height 12
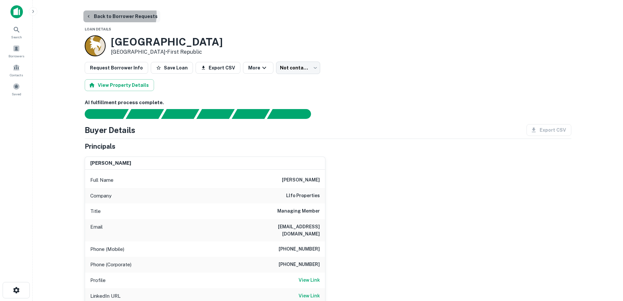
click at [114, 14] on button "Back to Borrower Requests" at bounding box center [121, 16] width 77 height 12
click at [110, 17] on button "Back to Borrower Requests" at bounding box center [121, 16] width 77 height 12
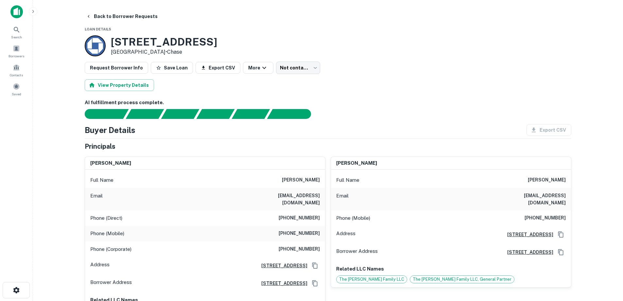
click at [95, 39] on div at bounding box center [95, 45] width 21 height 21
click at [127, 18] on button "Back to Borrower Requests" at bounding box center [121, 16] width 77 height 12
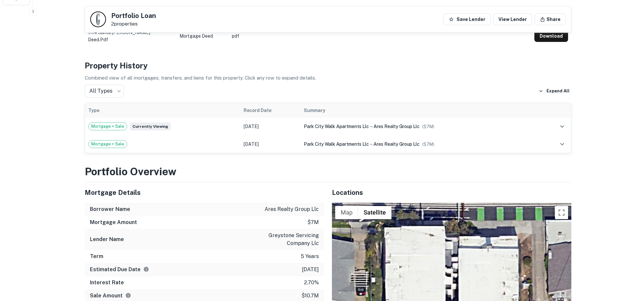
scroll to position [295, 0]
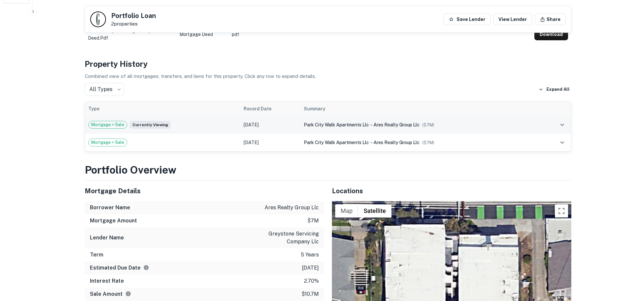
click at [232, 127] on div "Mortgage + Sale Currently viewing" at bounding box center [162, 125] width 149 height 8
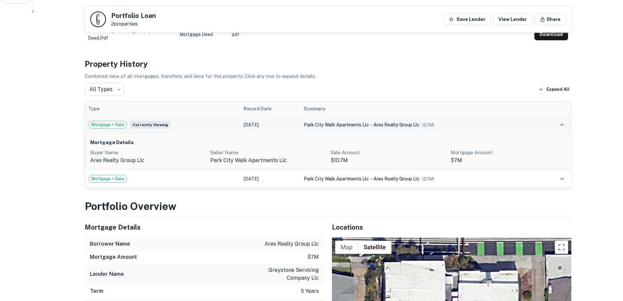
click at [232, 127] on div "Mortgage + Sale Currently viewing" at bounding box center [162, 125] width 149 height 8
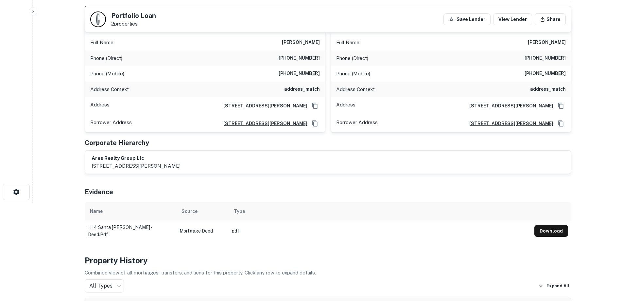
scroll to position [0, 0]
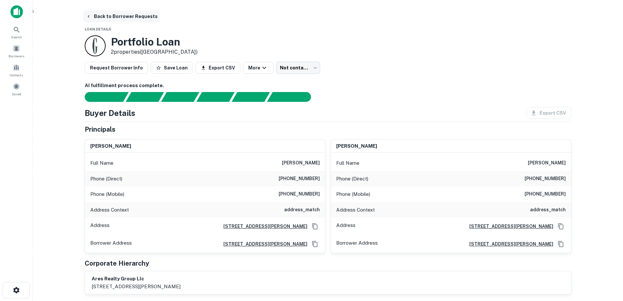
click at [135, 16] on button "Back to Borrower Requests" at bounding box center [121, 16] width 77 height 12
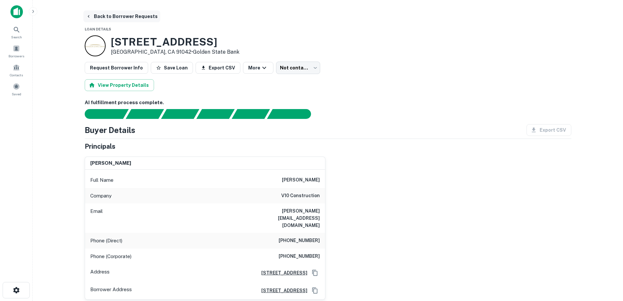
click at [111, 16] on button "Back to Borrower Requests" at bounding box center [121, 16] width 77 height 12
click at [114, 17] on button "Back to Borrower Requests" at bounding box center [121, 16] width 77 height 12
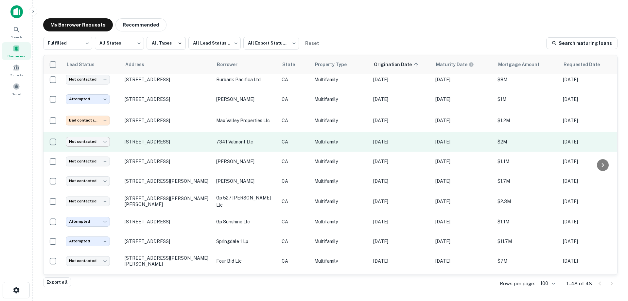
click at [93, 137] on body "Search Borrowers Contacts Saved My Borrower Requests Recommended Fulfilled ****…" at bounding box center [314, 150] width 628 height 301
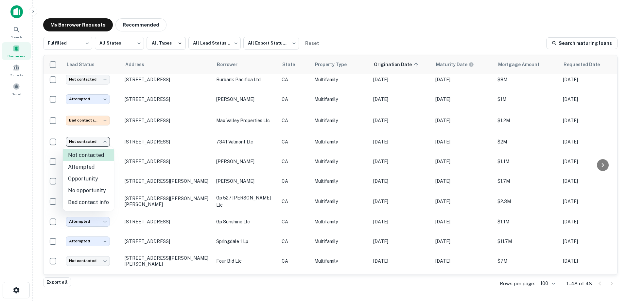
click at [96, 164] on li "Attempted" at bounding box center [88, 167] width 51 height 12
type input "*********"
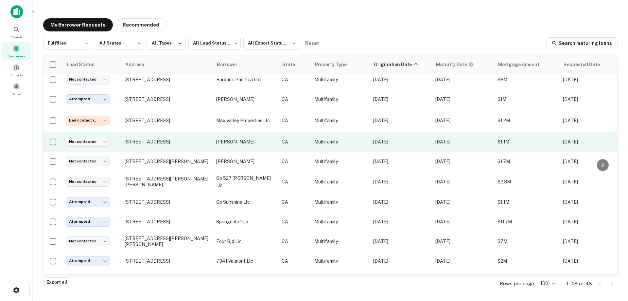
click at [333, 141] on p "Multifamily" at bounding box center [341, 141] width 52 height 7
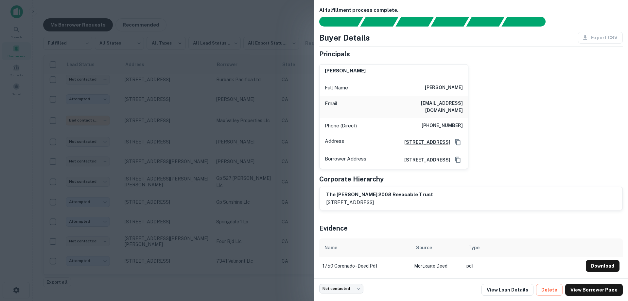
scroll to position [5, 0]
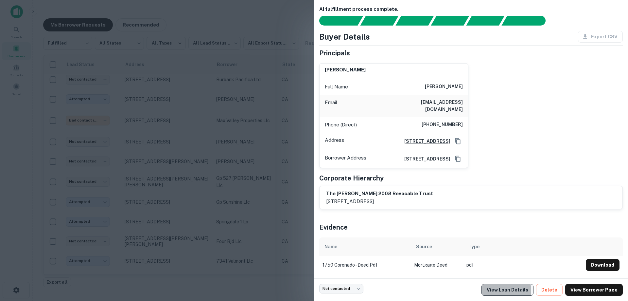
click at [502, 291] on link "View Loan Details" at bounding box center [508, 290] width 52 height 12
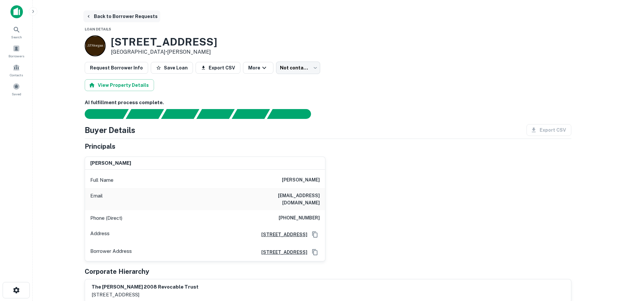
click at [130, 20] on button "Back to Borrower Requests" at bounding box center [121, 16] width 77 height 12
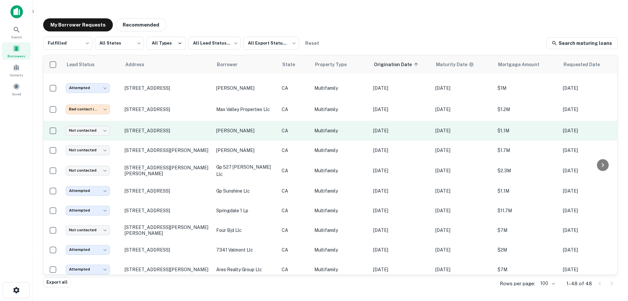
scroll to position [65, 0]
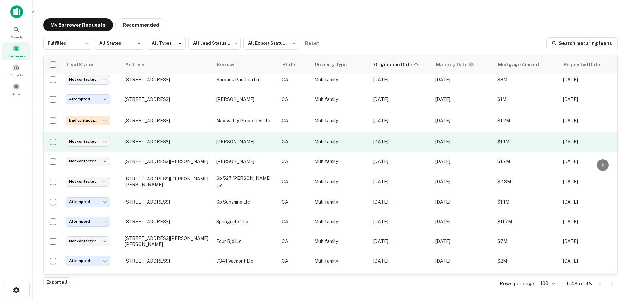
click at [282, 140] on p "CA" at bounding box center [295, 141] width 26 height 7
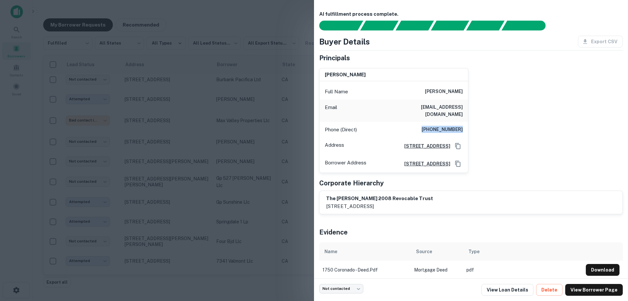
drag, startPoint x: 429, startPoint y: 123, endPoint x: 460, endPoint y: 123, distance: 30.1
click at [460, 126] on h6 "[PHONE_NUMBER]" at bounding box center [442, 130] width 41 height 8
copy h6 "[PHONE_NUMBER]"
click at [409, 122] on div "Phone (Direct) [PHONE_NUMBER]" at bounding box center [394, 130] width 149 height 16
click at [277, 144] on div at bounding box center [314, 150] width 628 height 301
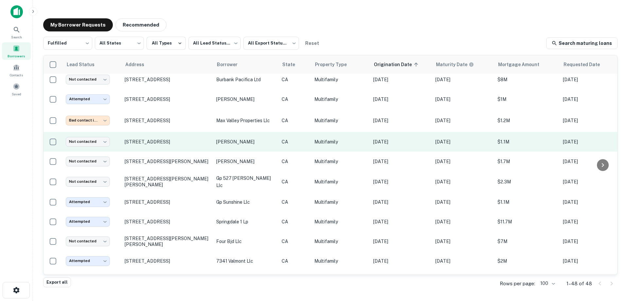
click at [262, 138] on p "[PERSON_NAME]" at bounding box center [245, 141] width 59 height 7
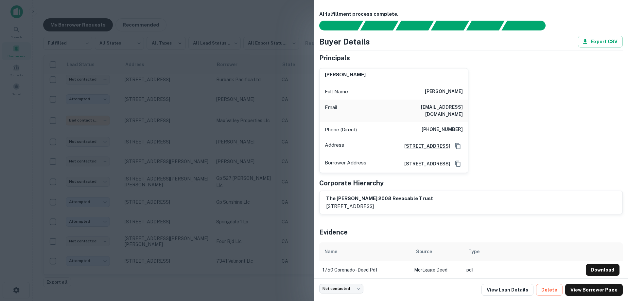
click at [271, 135] on div at bounding box center [314, 150] width 628 height 301
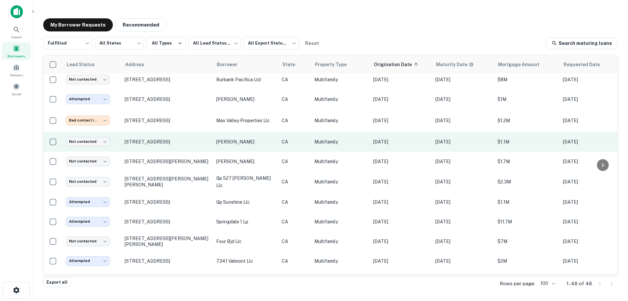
click at [277, 142] on td "[PERSON_NAME]" at bounding box center [245, 142] width 65 height 20
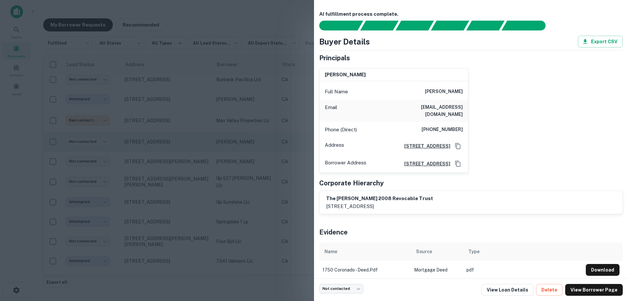
click at [277, 142] on div at bounding box center [314, 150] width 628 height 301
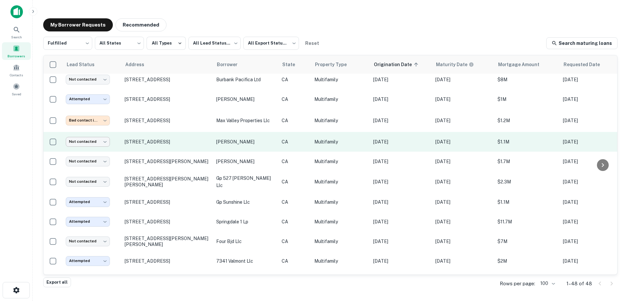
click at [87, 142] on body "Search Borrowers Contacts Saved My Borrower Requests Recommended Fulfilled ****…" at bounding box center [314, 150] width 628 height 301
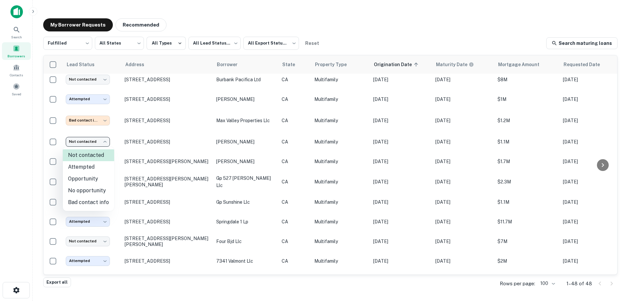
click at [105, 203] on li "Bad contact info" at bounding box center [88, 202] width 51 height 12
type input "**********"
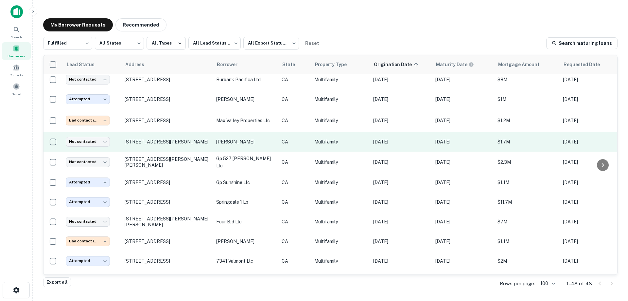
click at [293, 141] on p "CA" at bounding box center [295, 141] width 26 height 7
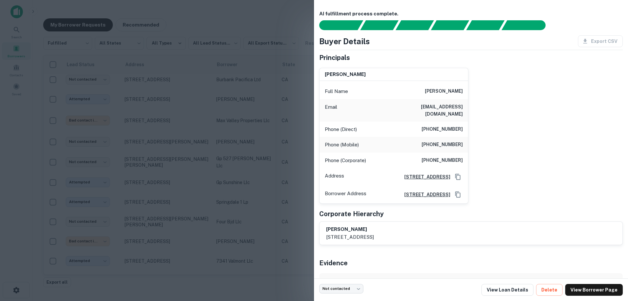
scroll to position [0, 0]
click at [527, 289] on link "View Loan Details" at bounding box center [508, 290] width 52 height 12
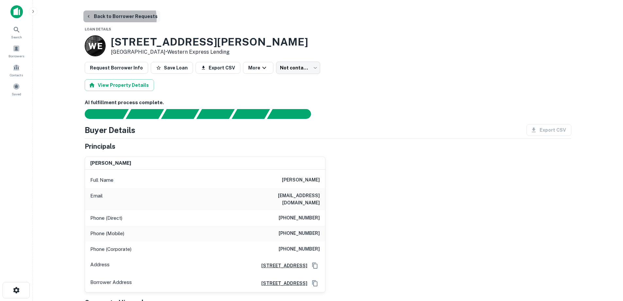
click at [117, 19] on button "Back to Borrower Requests" at bounding box center [121, 16] width 77 height 12
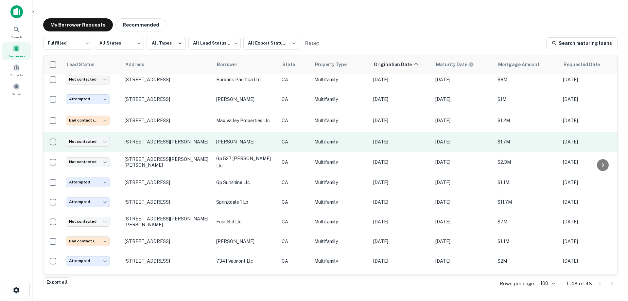
click at [302, 139] on p "CA" at bounding box center [295, 141] width 26 height 7
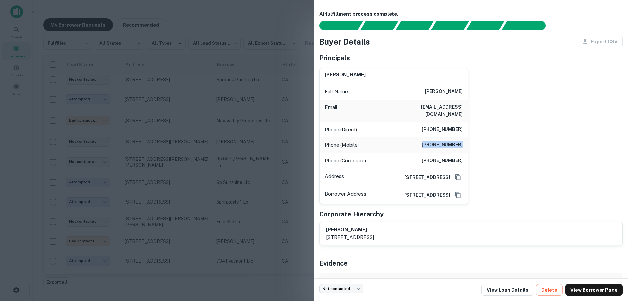
drag, startPoint x: 428, startPoint y: 138, endPoint x: 461, endPoint y: 138, distance: 33.1
click at [461, 138] on div "Phone (Mobile) [PHONE_NUMBER]" at bounding box center [394, 145] width 149 height 16
click at [439, 141] on h6 "[PHONE_NUMBER]" at bounding box center [442, 145] width 41 height 8
drag, startPoint x: 428, startPoint y: 137, endPoint x: 460, endPoint y: 140, distance: 31.9
click at [460, 141] on h6 "(661) 878-4174" at bounding box center [442, 145] width 41 height 8
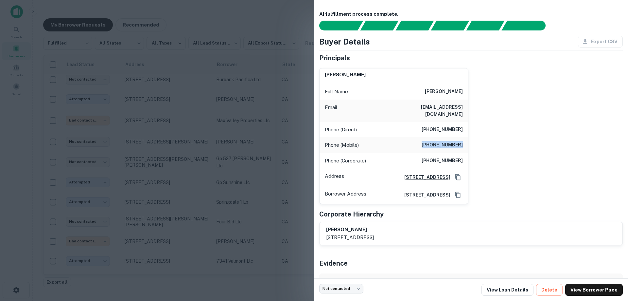
copy h6 "(661) 878-4174"
click at [244, 149] on div at bounding box center [314, 150] width 628 height 301
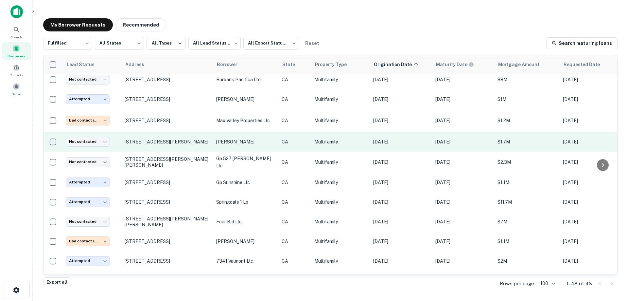
click at [279, 144] on td "CA" at bounding box center [295, 142] width 33 height 20
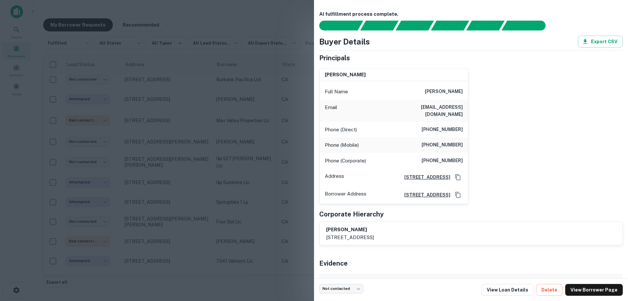
click at [288, 146] on div at bounding box center [314, 150] width 628 height 301
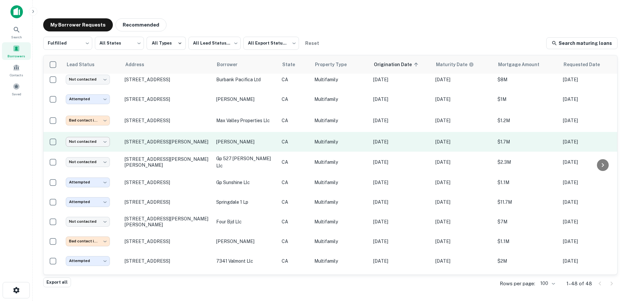
click at [86, 142] on body "Search Borrowers Contacts Saved My Borrower Requests Recommended Fulfilled ****…" at bounding box center [314, 150] width 628 height 301
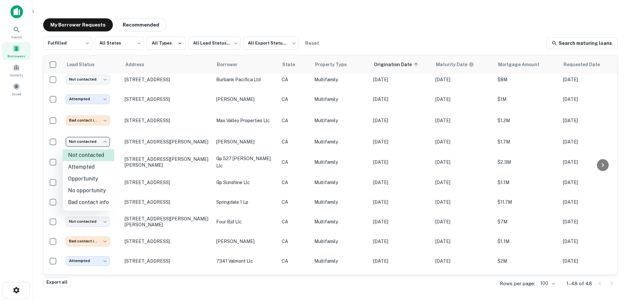
click at [95, 168] on li "Attempted" at bounding box center [88, 167] width 51 height 12
type input "*********"
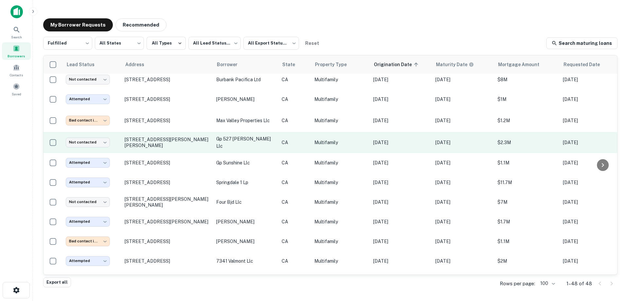
click at [295, 141] on p "CA" at bounding box center [295, 142] width 26 height 7
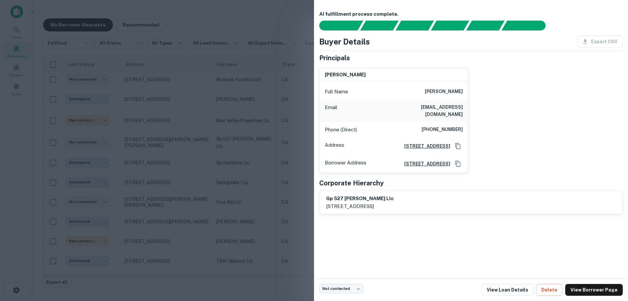
click at [262, 135] on div at bounding box center [314, 150] width 628 height 301
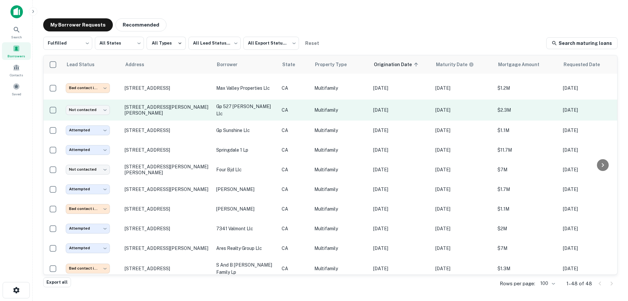
scroll to position [98, 0]
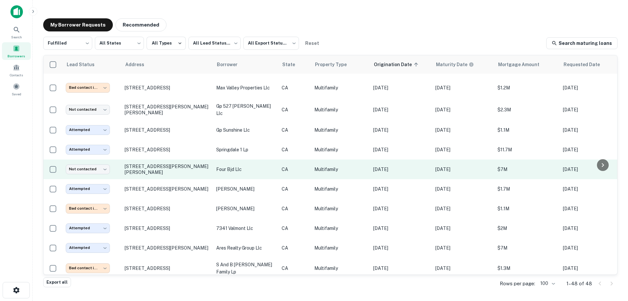
click at [317, 166] on p "Multifamily" at bounding box center [341, 169] width 52 height 7
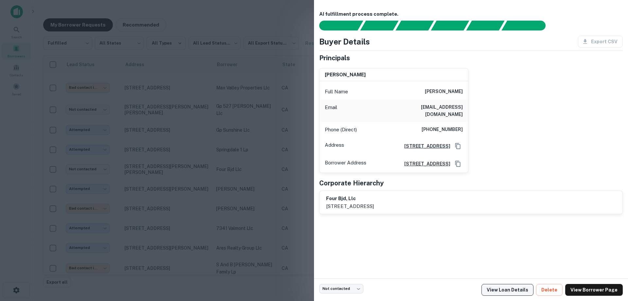
click at [509, 285] on link "View Loan Details" at bounding box center [508, 290] width 52 height 12
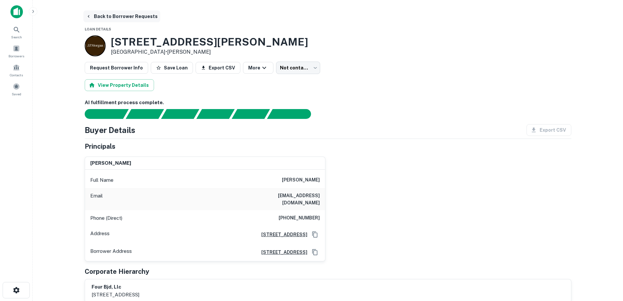
click at [127, 17] on button "Back to Borrower Requests" at bounding box center [121, 16] width 77 height 12
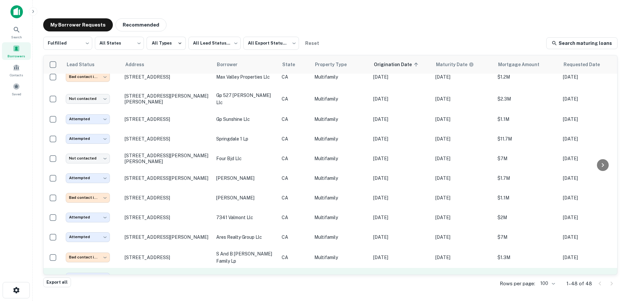
scroll to position [98, 0]
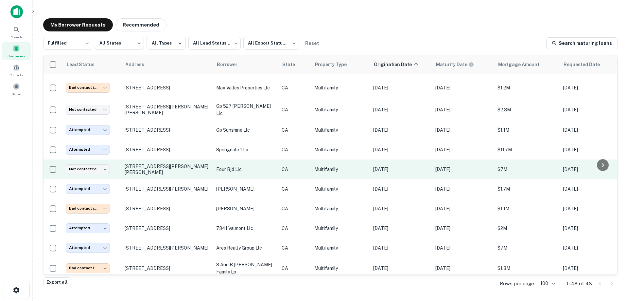
click at [305, 166] on p "CA" at bounding box center [295, 169] width 26 height 7
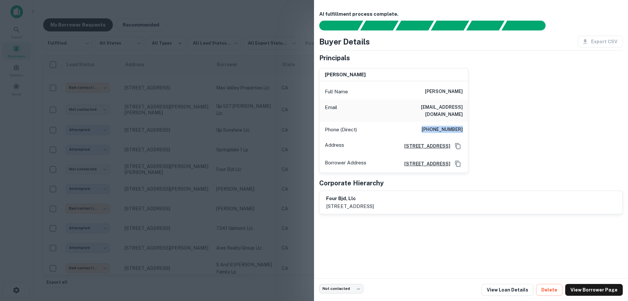
drag, startPoint x: 430, startPoint y: 122, endPoint x: 462, endPoint y: 122, distance: 31.4
click at [462, 126] on h6 "(310) 721-2345" at bounding box center [442, 130] width 41 height 8
copy h6 "(310) 721-2345"
click at [160, 133] on div at bounding box center [314, 150] width 628 height 301
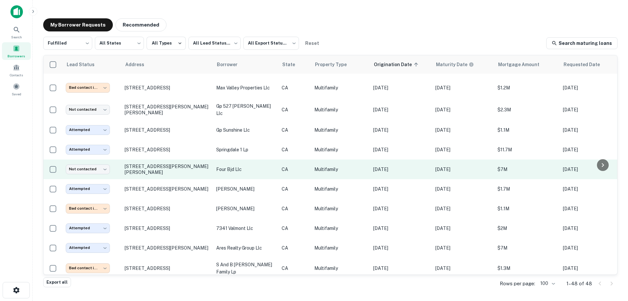
click at [273, 167] on p "four bjd llc" at bounding box center [245, 169] width 59 height 7
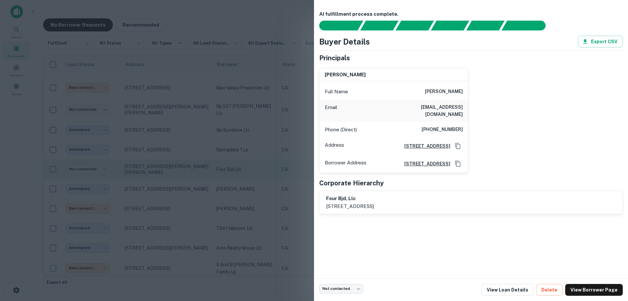
click at [273, 167] on div at bounding box center [314, 150] width 628 height 301
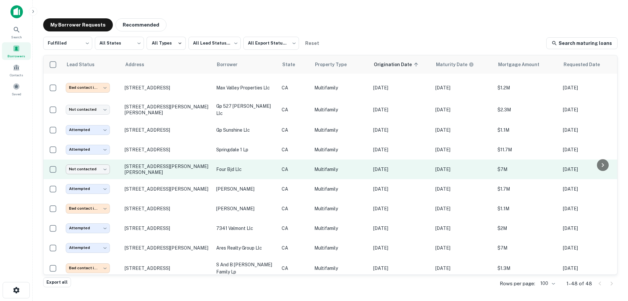
click at [95, 167] on body "Search Borrowers Contacts Saved My Borrower Requests Recommended Fulfilled ****…" at bounding box center [314, 150] width 628 height 301
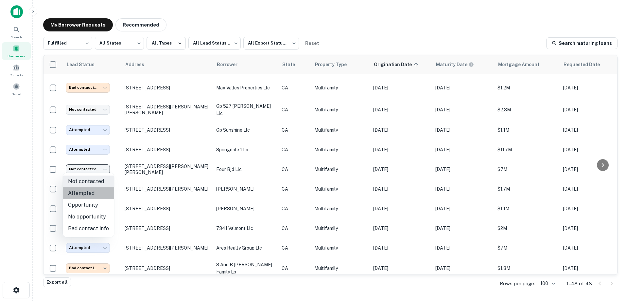
click at [94, 190] on li "Attempted" at bounding box center [88, 193] width 51 height 12
type input "*********"
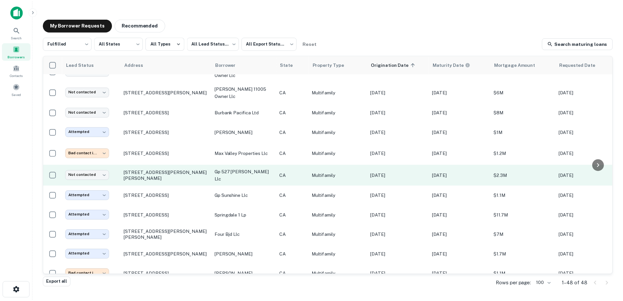
scroll to position [0, 0]
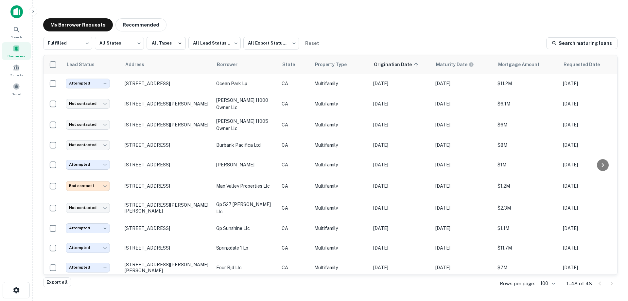
click at [17, 12] on img at bounding box center [16, 11] width 12 height 13
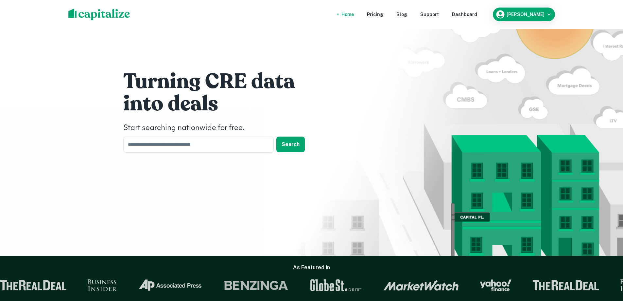
click at [81, 132] on div "Turning CRE data into deals Start searching nationwide for free. ​ Search" at bounding box center [311, 128] width 623 height 256
click at [471, 14] on div "Dashboard" at bounding box center [464, 14] width 25 height 7
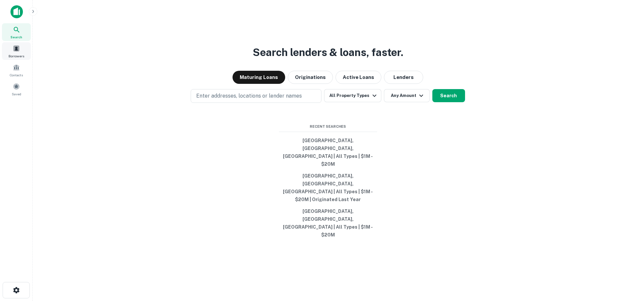
click at [21, 49] on div "Borrowers" at bounding box center [16, 51] width 29 height 18
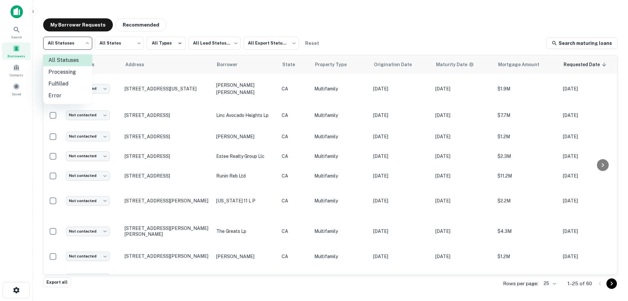
click at [79, 49] on body "Search Borrowers Contacts Saved My Borrower Requests Recommended All Statuses *…" at bounding box center [314, 150] width 628 height 301
click at [70, 81] on li "Fulfilled" at bounding box center [67, 84] width 49 height 12
type input "*********"
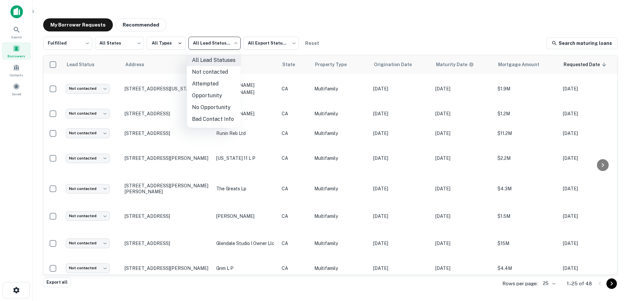
click at [220, 39] on body "Search Borrowers Contacts Saved My Borrower Requests Recommended Fulfilled ****…" at bounding box center [314, 150] width 628 height 301
click at [221, 68] on li "Not contacted" at bounding box center [214, 72] width 54 height 12
click at [215, 46] on body "Search Borrowers Contacts Saved My Borrower Requests Recommended Fulfilled ****…" at bounding box center [314, 150] width 628 height 301
click at [213, 57] on li "All Lead Statuses" at bounding box center [214, 60] width 54 height 12
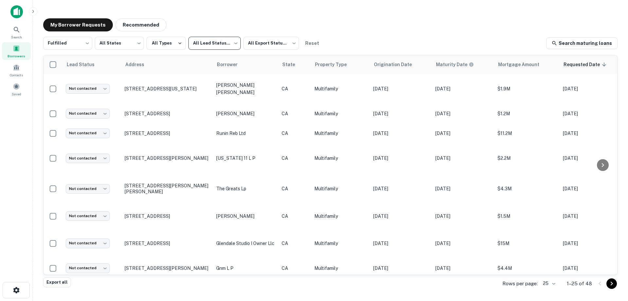
click at [214, 42] on body "Search Borrowers Contacts Saved My Borrower Requests Recommended Fulfilled ****…" at bounding box center [314, 150] width 628 height 301
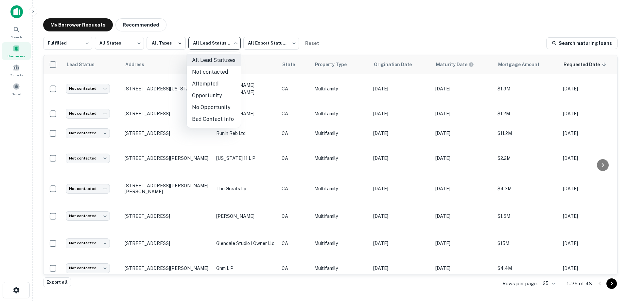
click at [220, 70] on li "Not contacted" at bounding box center [214, 72] width 54 height 12
type input "****"
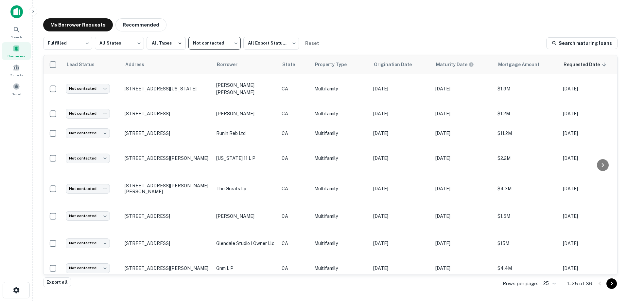
click at [550, 285] on body "Search Borrowers Contacts Saved My Borrower Requests Recommended Fulfilled ****…" at bounding box center [314, 150] width 628 height 301
click at [550, 241] on li "50" at bounding box center [550, 240] width 22 height 12
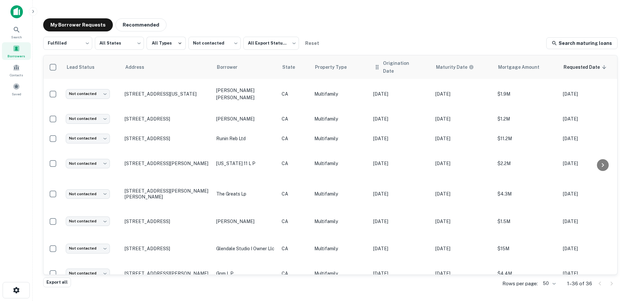
click at [398, 69] on th "Origination Date" at bounding box center [401, 67] width 62 height 24
click at [409, 64] on span "Origination Date" at bounding box center [405, 67] width 45 height 16
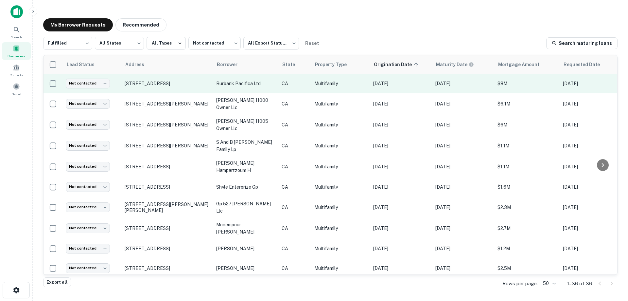
click at [364, 81] on p "Multifamily" at bounding box center [341, 83] width 52 height 7
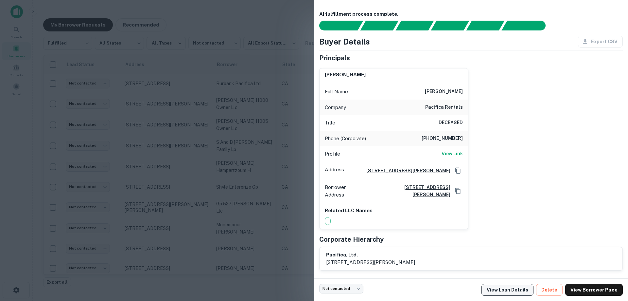
click at [513, 292] on link "View Loan Details" at bounding box center [508, 290] width 52 height 12
click at [269, 100] on div at bounding box center [314, 150] width 628 height 301
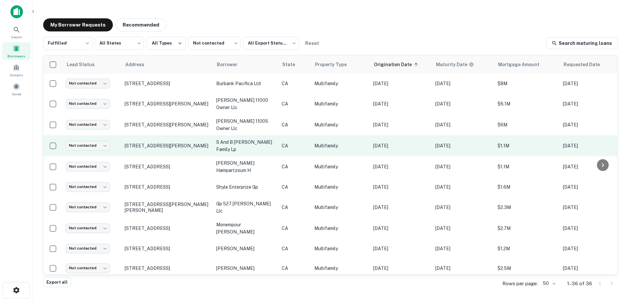
scroll to position [33, 0]
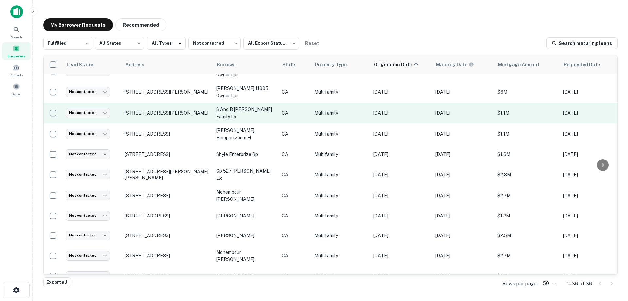
click at [352, 113] on p "Multifamily" at bounding box center [341, 112] width 52 height 7
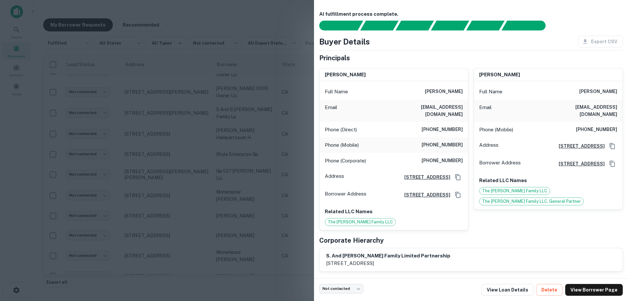
click at [250, 136] on div at bounding box center [314, 150] width 628 height 301
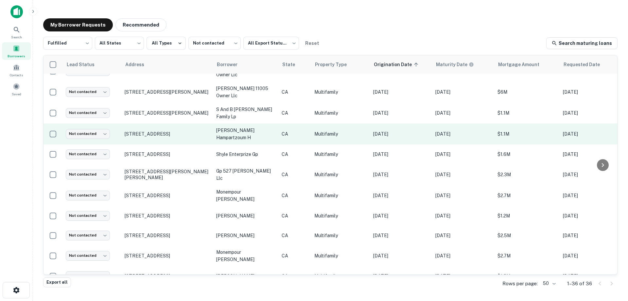
scroll to position [65, 0]
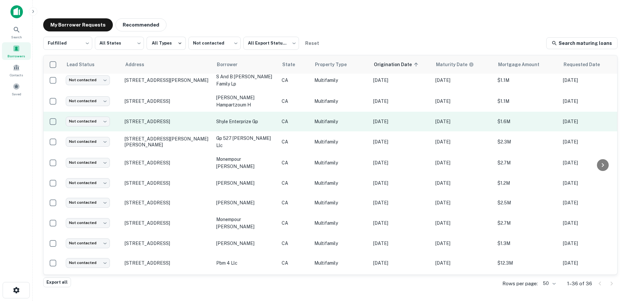
click at [282, 122] on td "CA" at bounding box center [295, 122] width 33 height 20
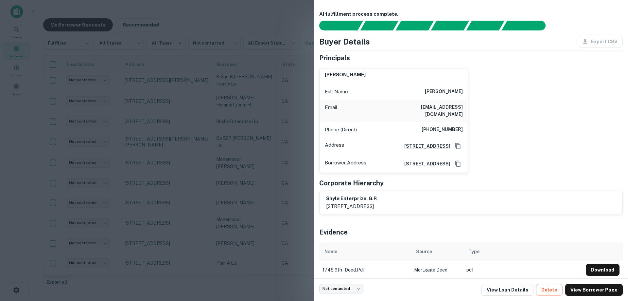
scroll to position [5, 0]
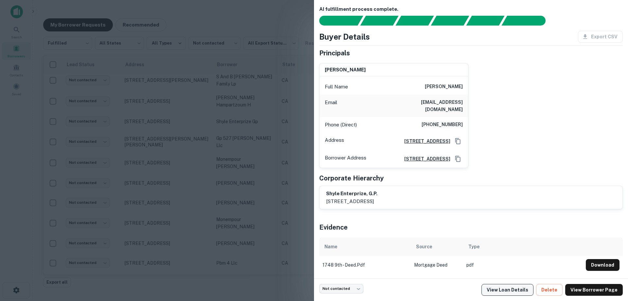
click at [510, 291] on link "View Loan Details" at bounding box center [508, 290] width 52 height 12
click at [279, 137] on div at bounding box center [314, 150] width 628 height 301
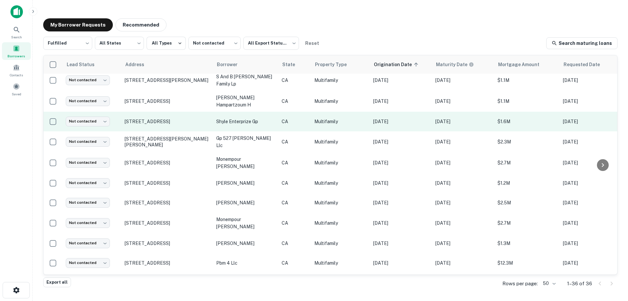
click at [272, 118] on p "shyle enterprize gp" at bounding box center [245, 121] width 59 height 7
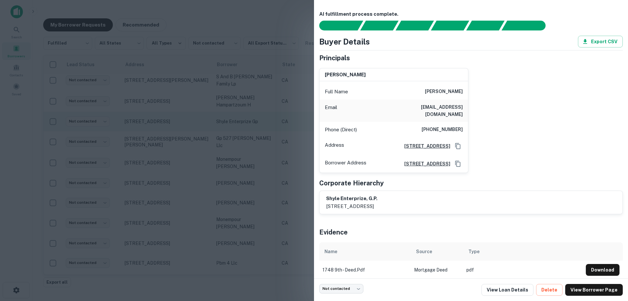
click at [272, 117] on div at bounding box center [314, 150] width 628 height 301
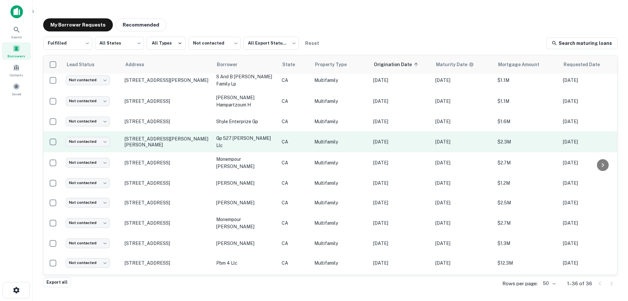
click at [324, 138] on p "Multifamily" at bounding box center [341, 141] width 52 height 7
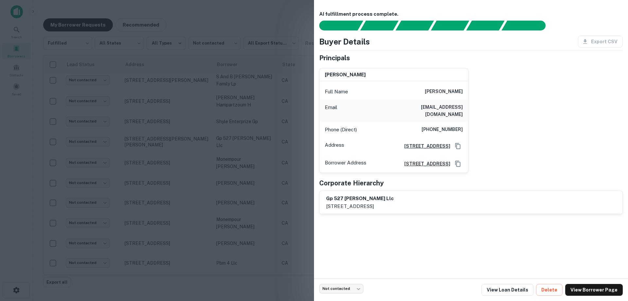
click at [279, 137] on div at bounding box center [314, 150] width 628 height 301
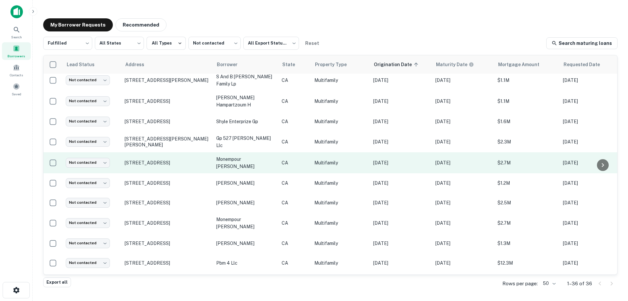
click at [272, 155] on p "monempour fardad danny" at bounding box center [245, 162] width 59 height 14
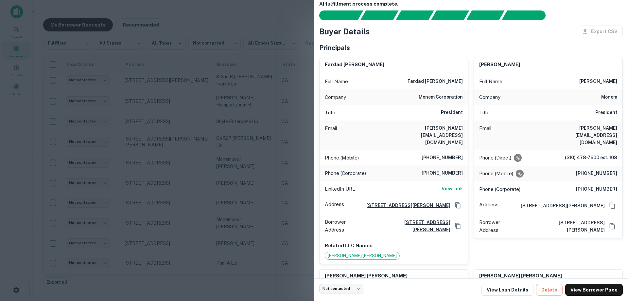
scroll to position [10, 0]
click at [515, 289] on link "View Loan Details" at bounding box center [508, 290] width 52 height 12
click at [210, 138] on div at bounding box center [314, 150] width 628 height 301
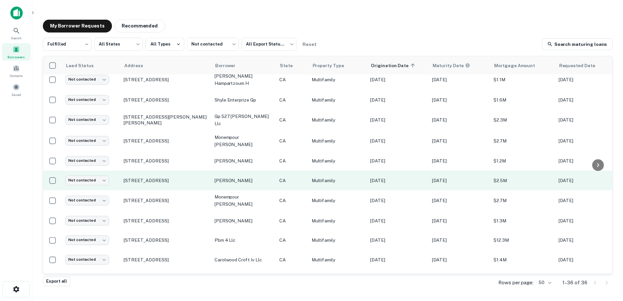
scroll to position [98, 0]
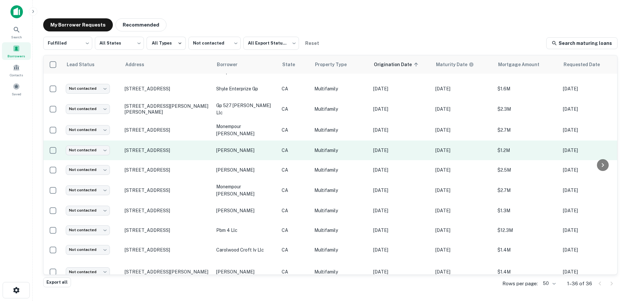
click at [253, 147] on p "saks alexander" at bounding box center [245, 150] width 59 height 7
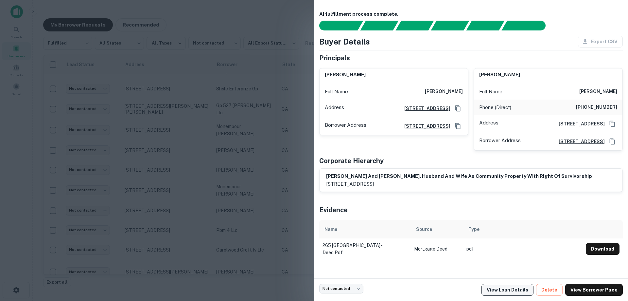
click at [513, 290] on link "View Loan Details" at bounding box center [508, 290] width 52 height 12
click at [287, 147] on div at bounding box center [314, 150] width 628 height 301
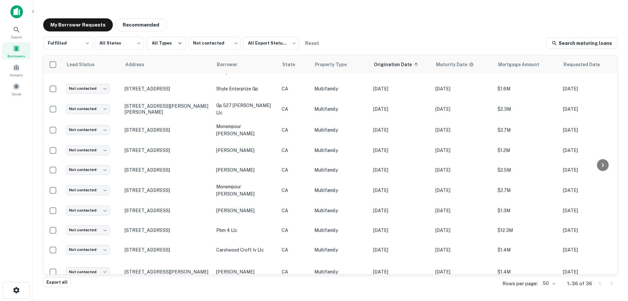
click at [16, 14] on img at bounding box center [16, 11] width 12 height 13
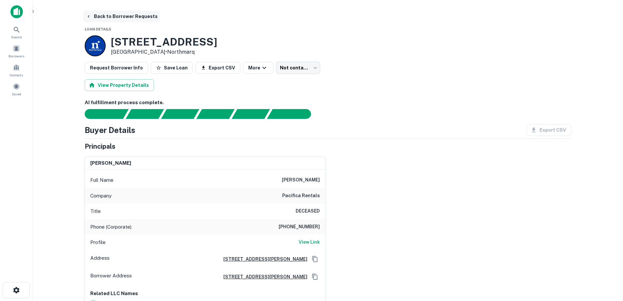
click at [121, 17] on button "Back to Borrower Requests" at bounding box center [121, 16] width 77 height 12
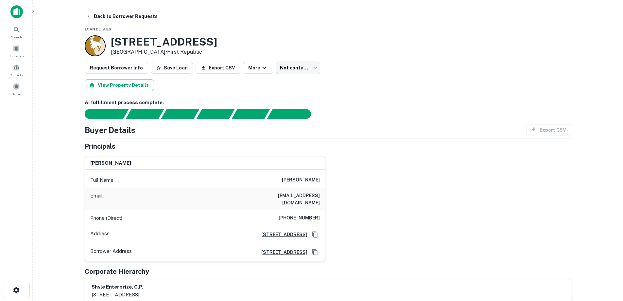
click at [96, 42] on div at bounding box center [95, 45] width 21 height 21
click at [127, 12] on button "Back to Borrower Requests" at bounding box center [121, 16] width 77 height 12
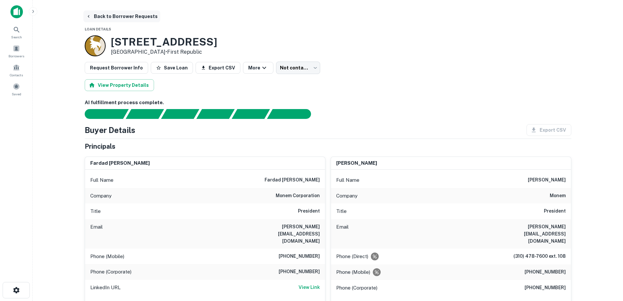
click at [123, 13] on button "Back to Borrower Requests" at bounding box center [121, 16] width 77 height 12
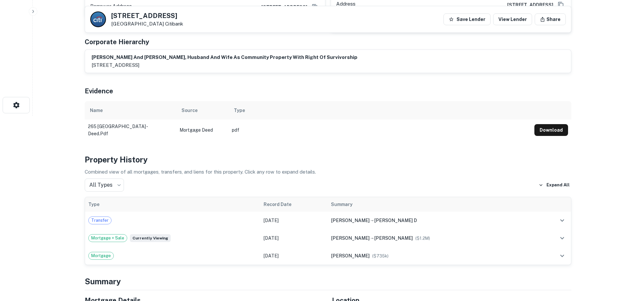
scroll to position [196, 0]
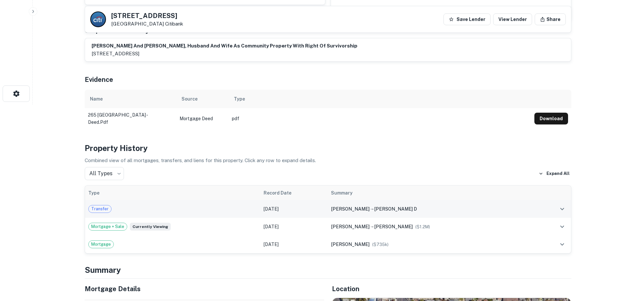
click at [193, 203] on td "Transfer" at bounding box center [172, 209] width 175 height 18
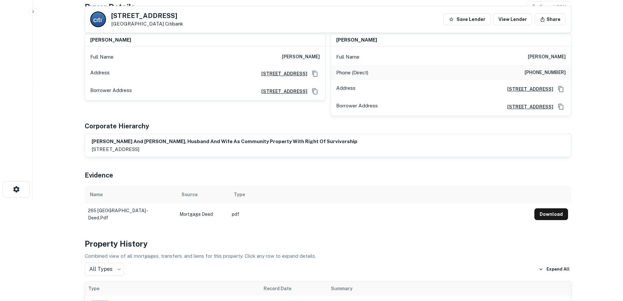
scroll to position [0, 0]
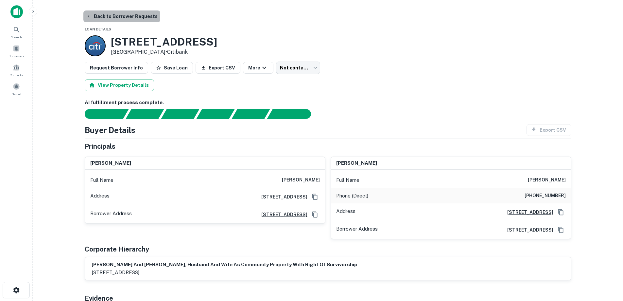
click at [124, 18] on button "Back to Borrower Requests" at bounding box center [121, 16] width 77 height 12
